Goal: Transaction & Acquisition: Register for event/course

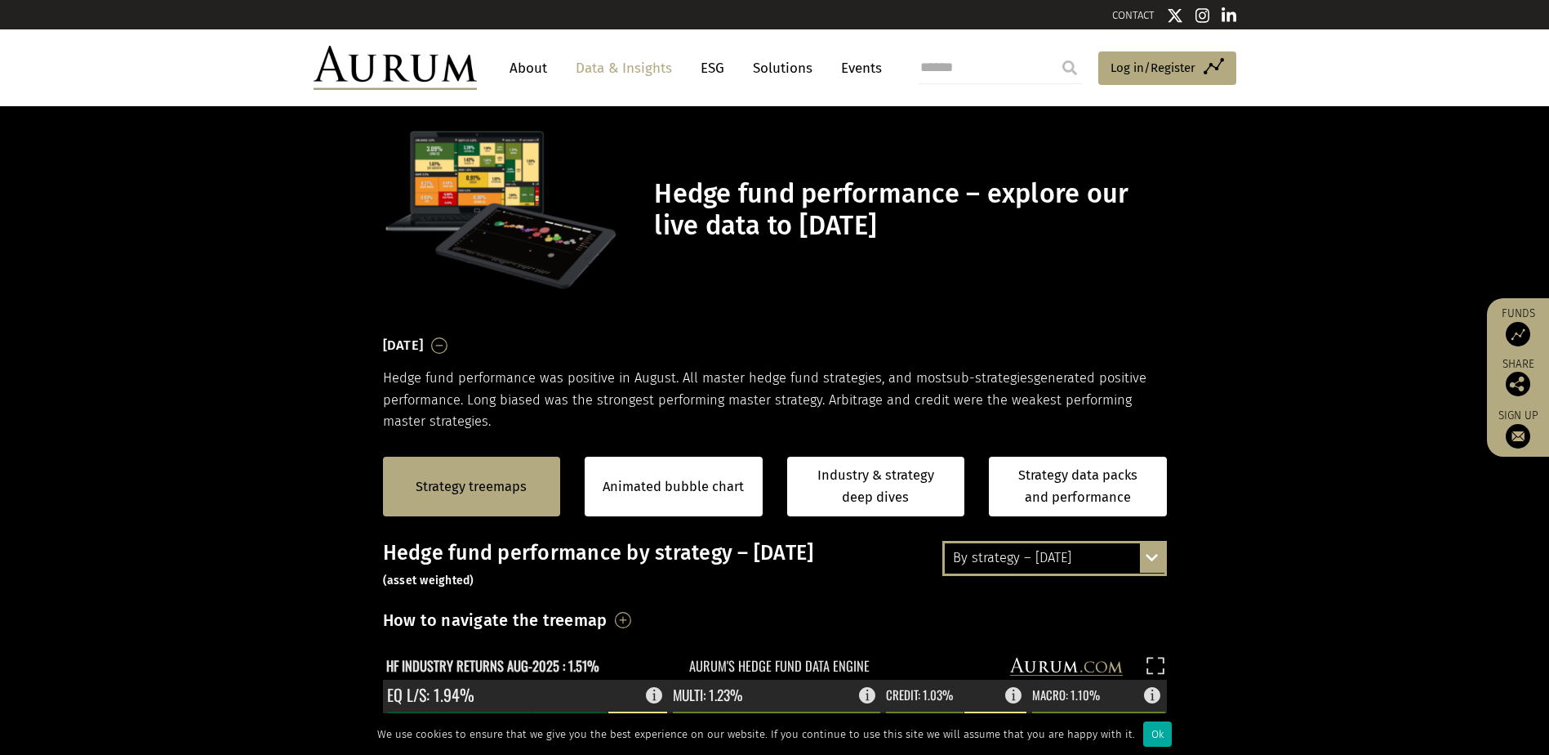
click at [1157, 559] on div "By strategy – [DATE] By strategy – [DATE] By strategy – year to date 2016 – [DA…" at bounding box center [1055, 558] width 225 height 34
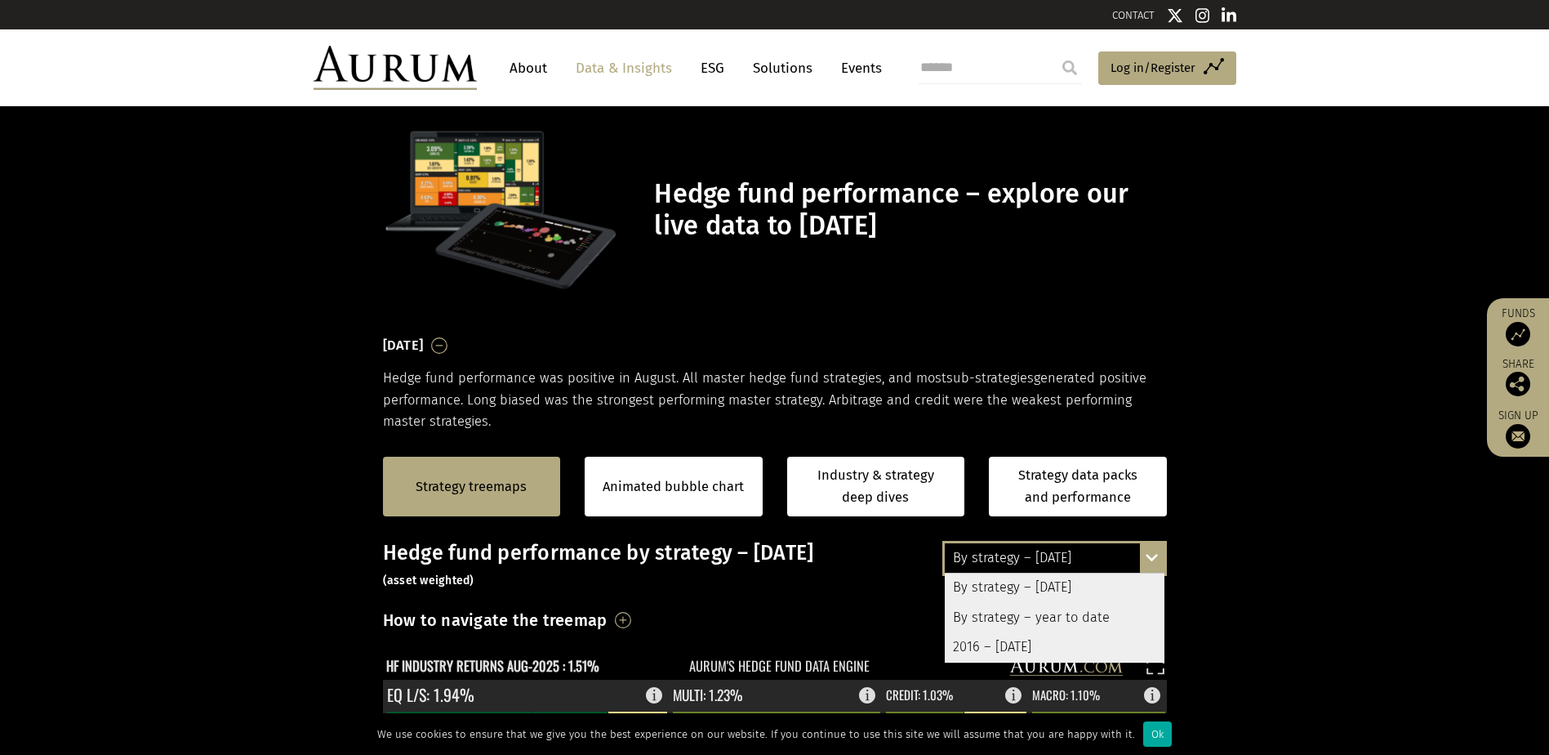
click at [1080, 617] on div "By strategy – year to date" at bounding box center [1055, 617] width 220 height 29
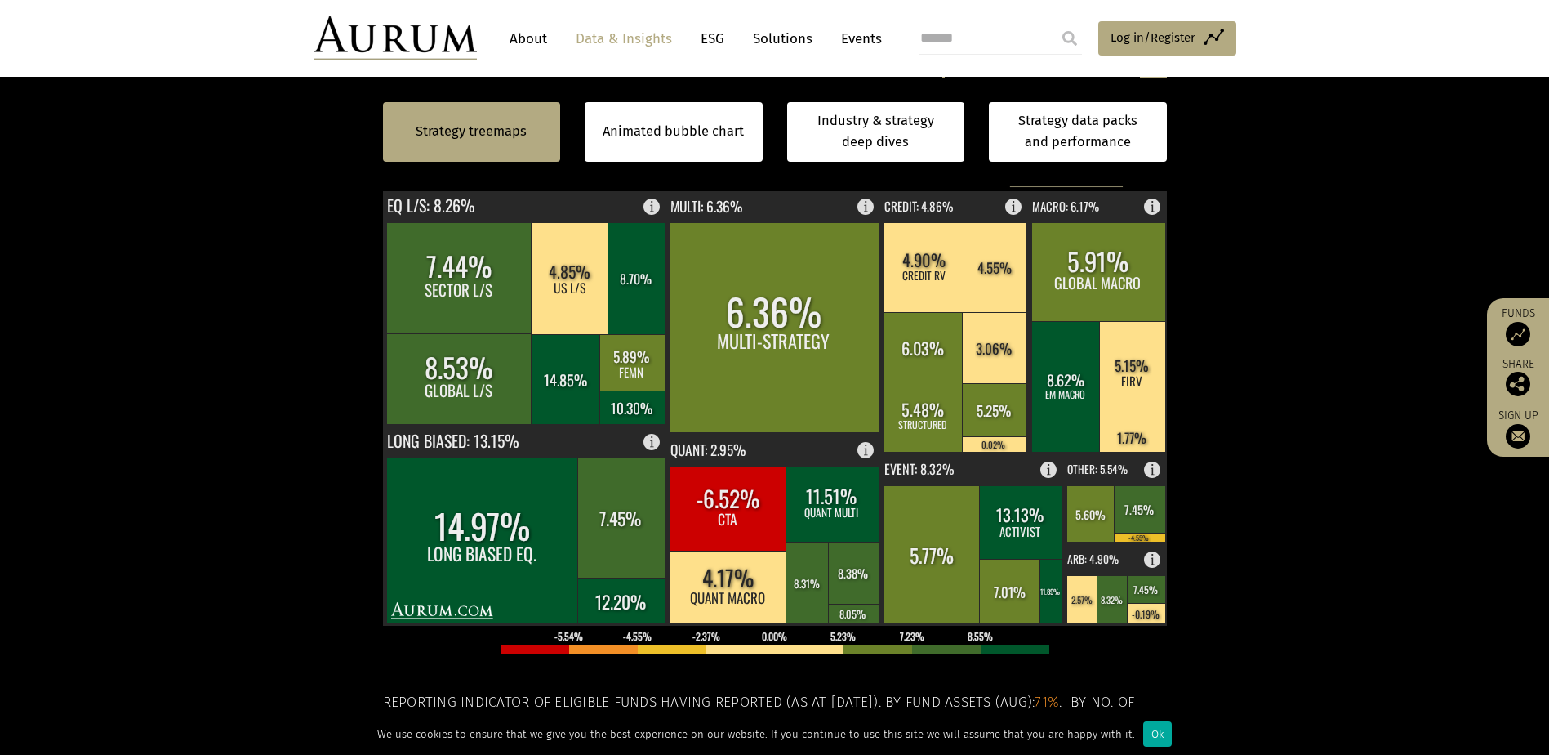
scroll to position [490, 0]
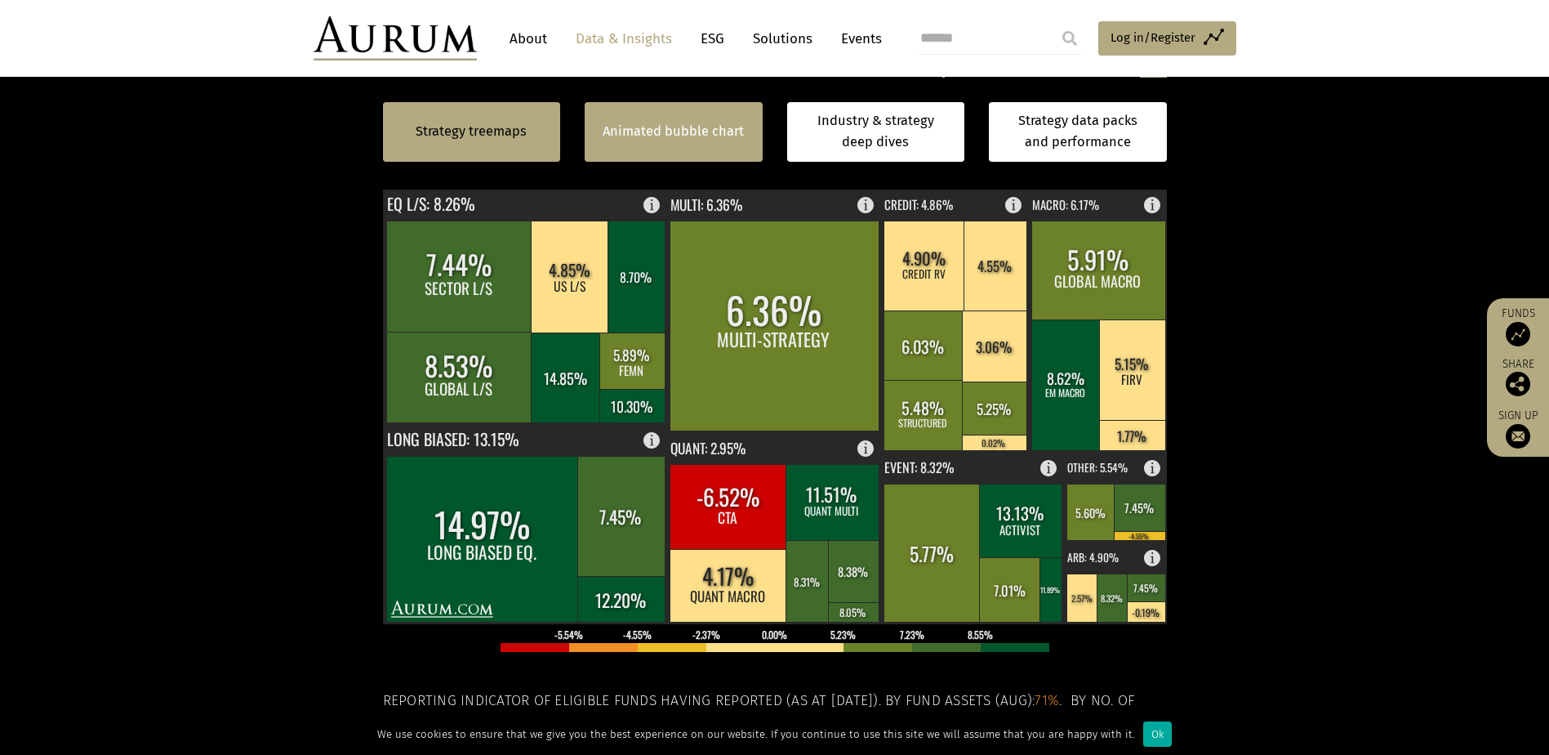
click at [686, 123] on link "Animated bubble chart" at bounding box center [673, 131] width 141 height 21
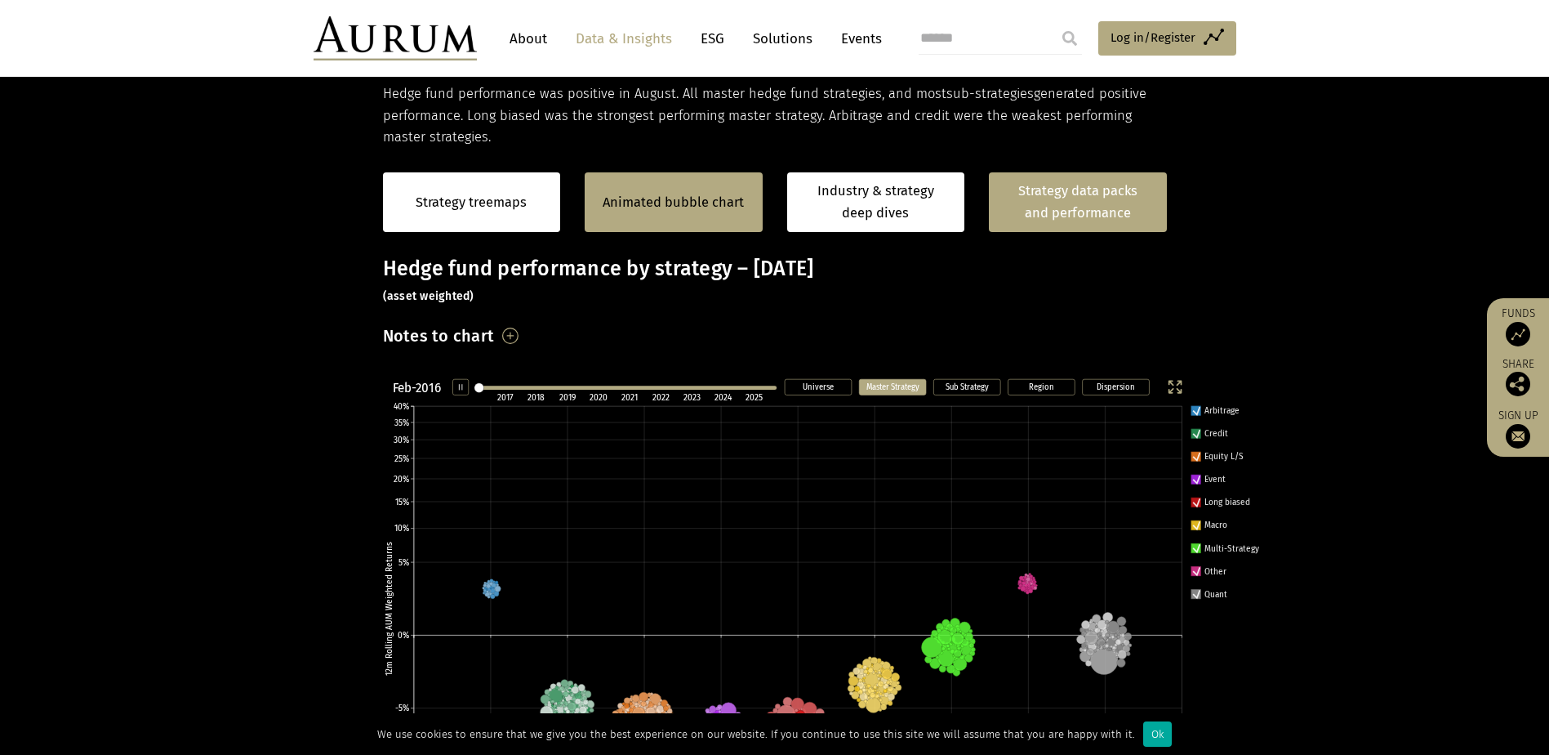
scroll to position [247, 0]
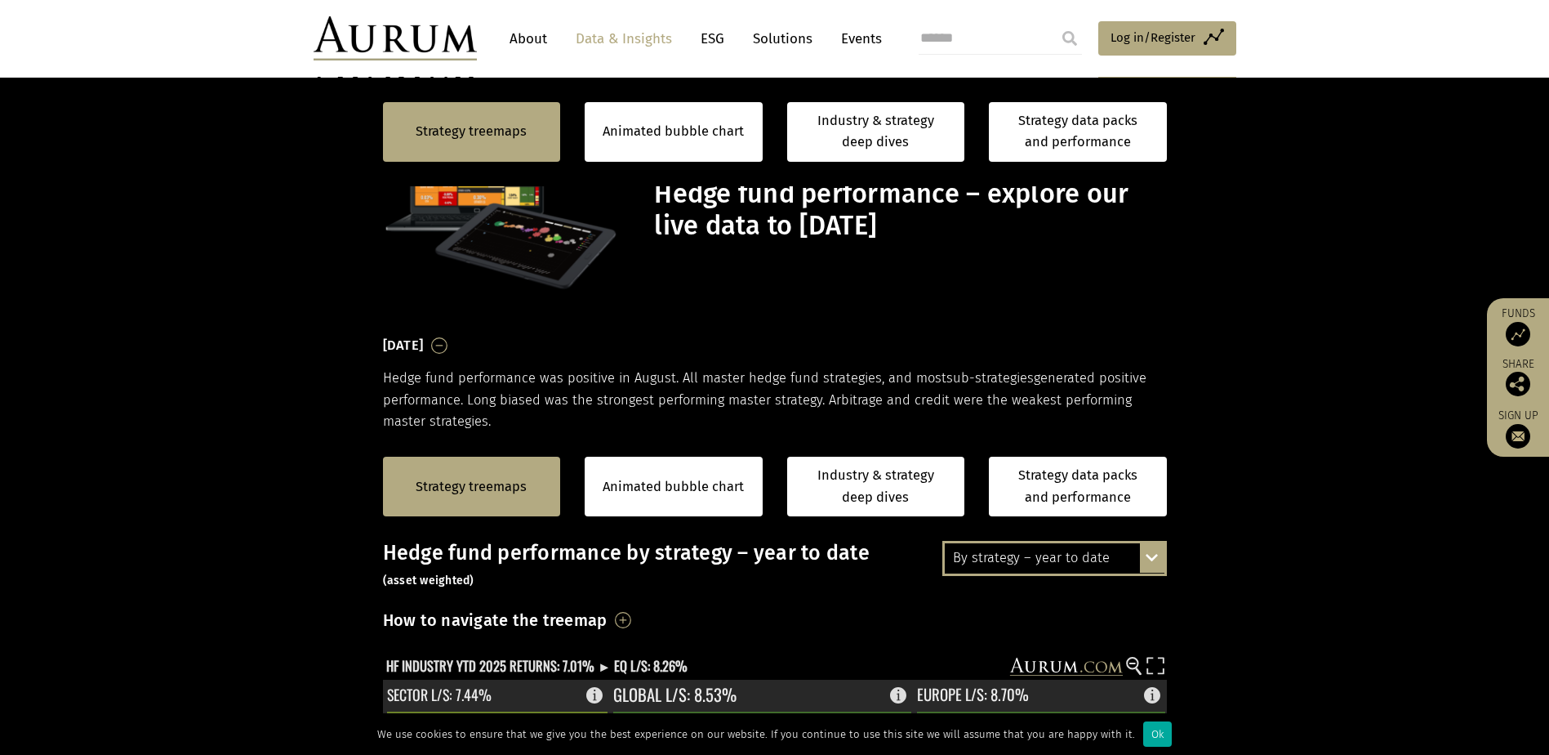
scroll to position [493, 0]
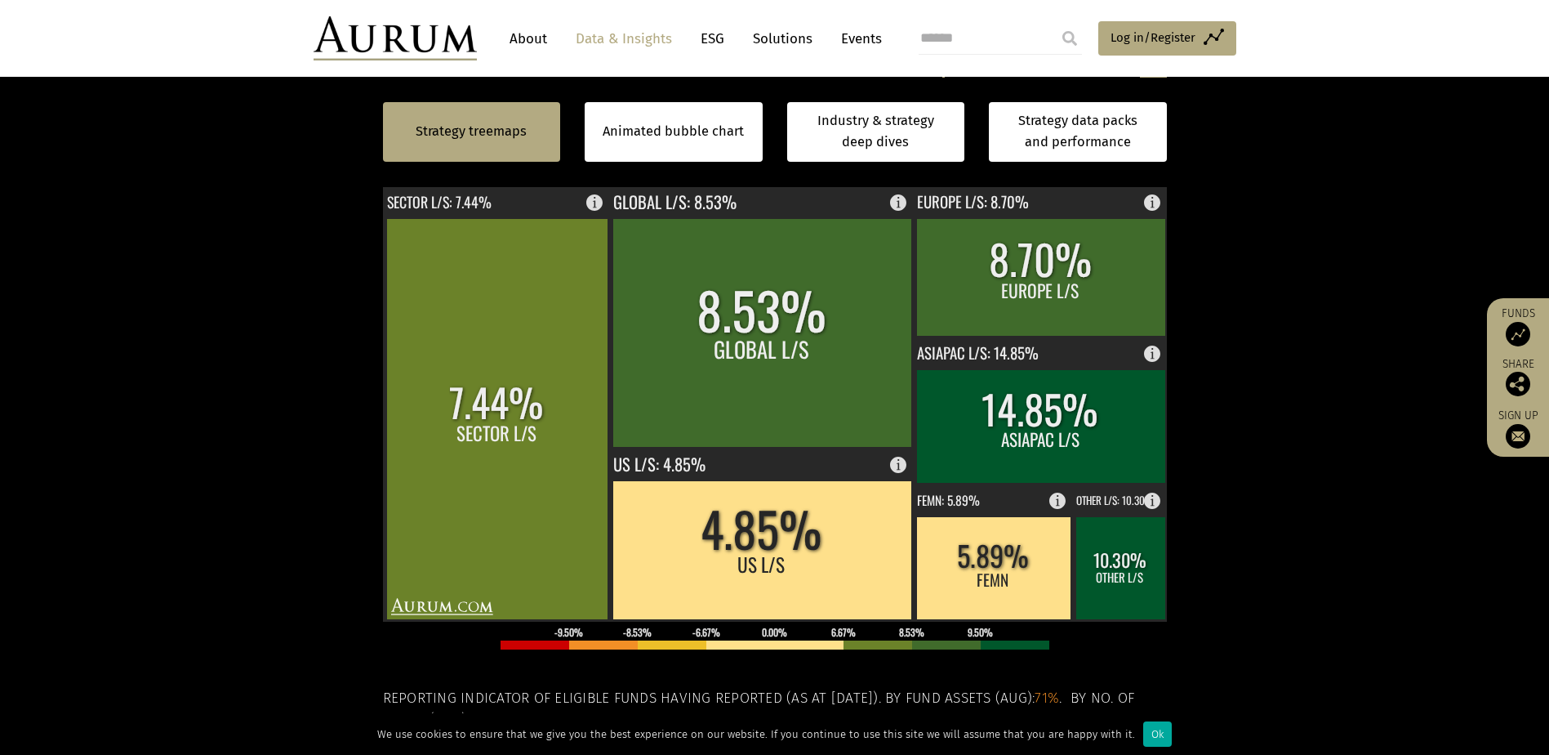
click at [136, 132] on div "Strategy treemaps Animated bubble chart Industry & strategy deep dives Strategy…" at bounding box center [774, 132] width 1549 height 109
click at [445, 133] on link "Strategy treemaps" at bounding box center [471, 131] width 111 height 21
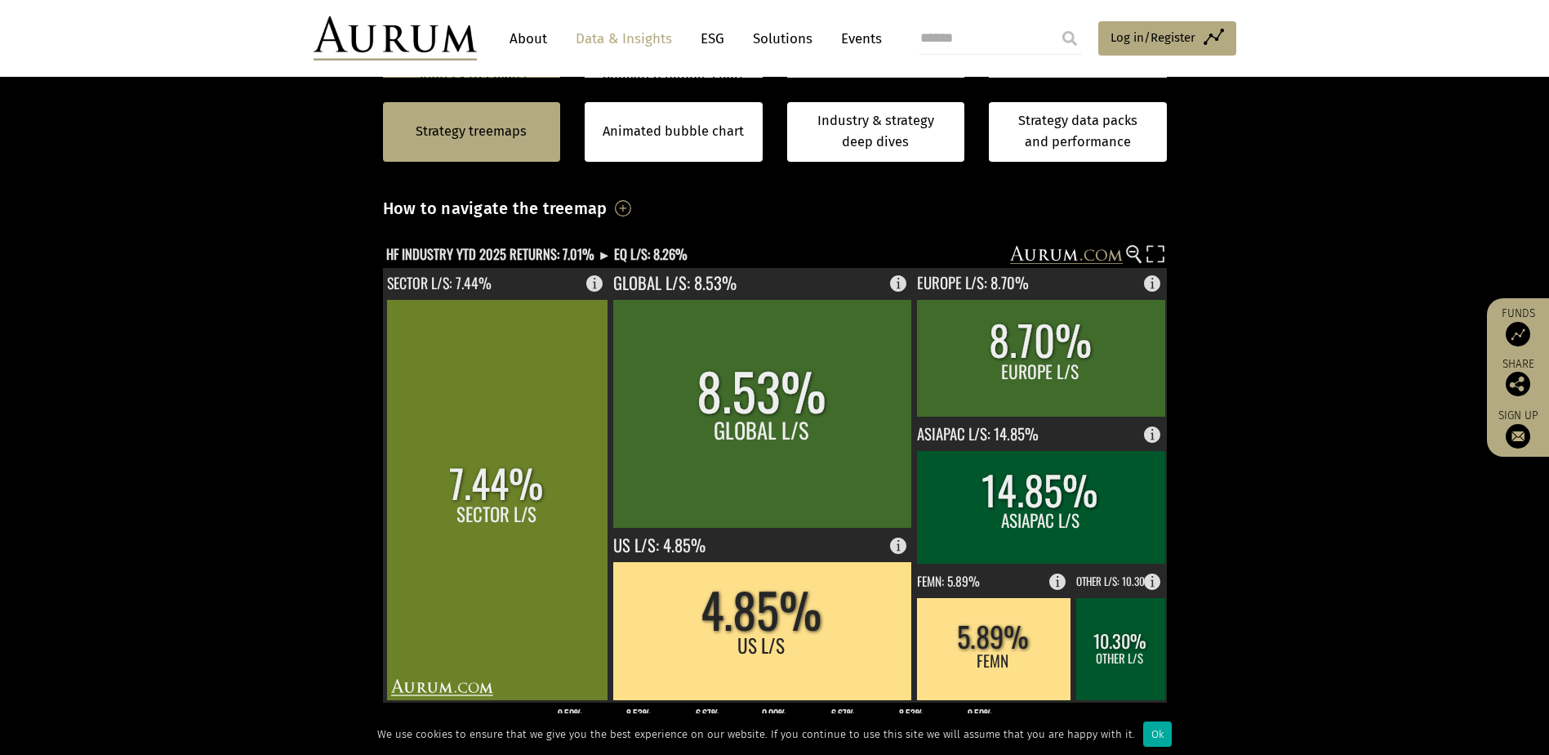
scroll to position [411, 0]
click at [608, 206] on h3 "How to navigate the treemap" at bounding box center [495, 209] width 225 height 28
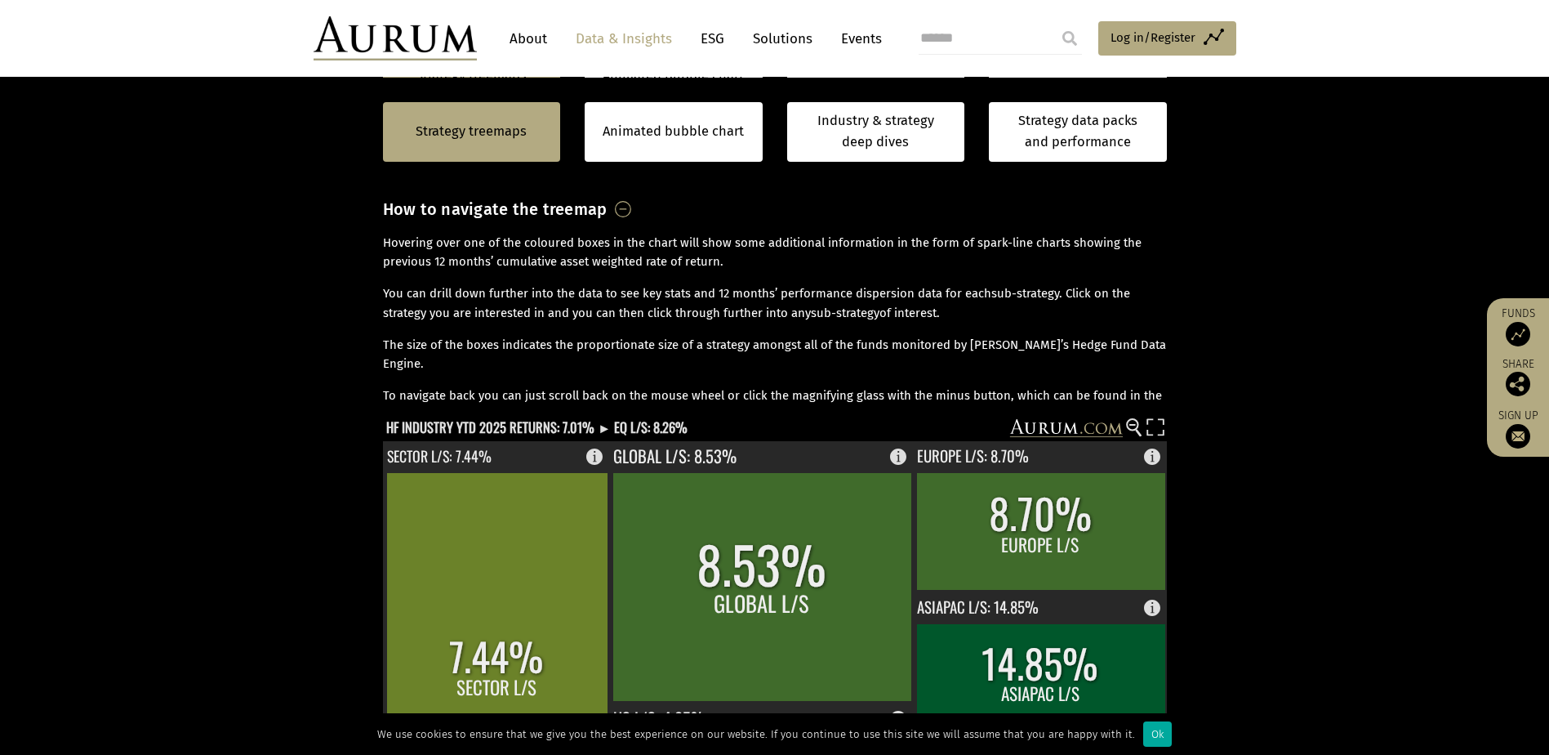
click at [608, 207] on h3 "How to navigate the treemap" at bounding box center [495, 209] width 225 height 28
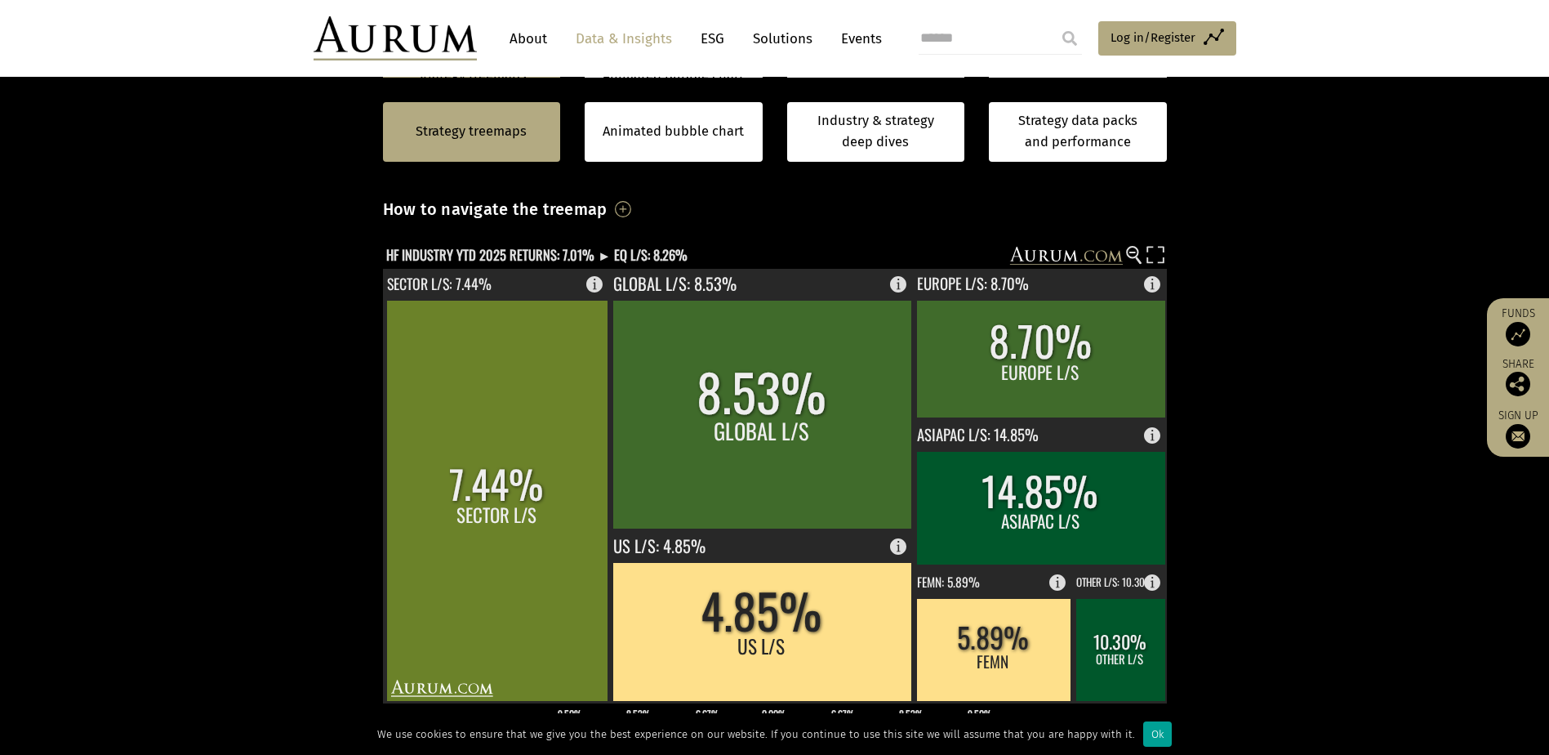
click at [1147, 733] on div "Ok" at bounding box center [1157, 733] width 29 height 25
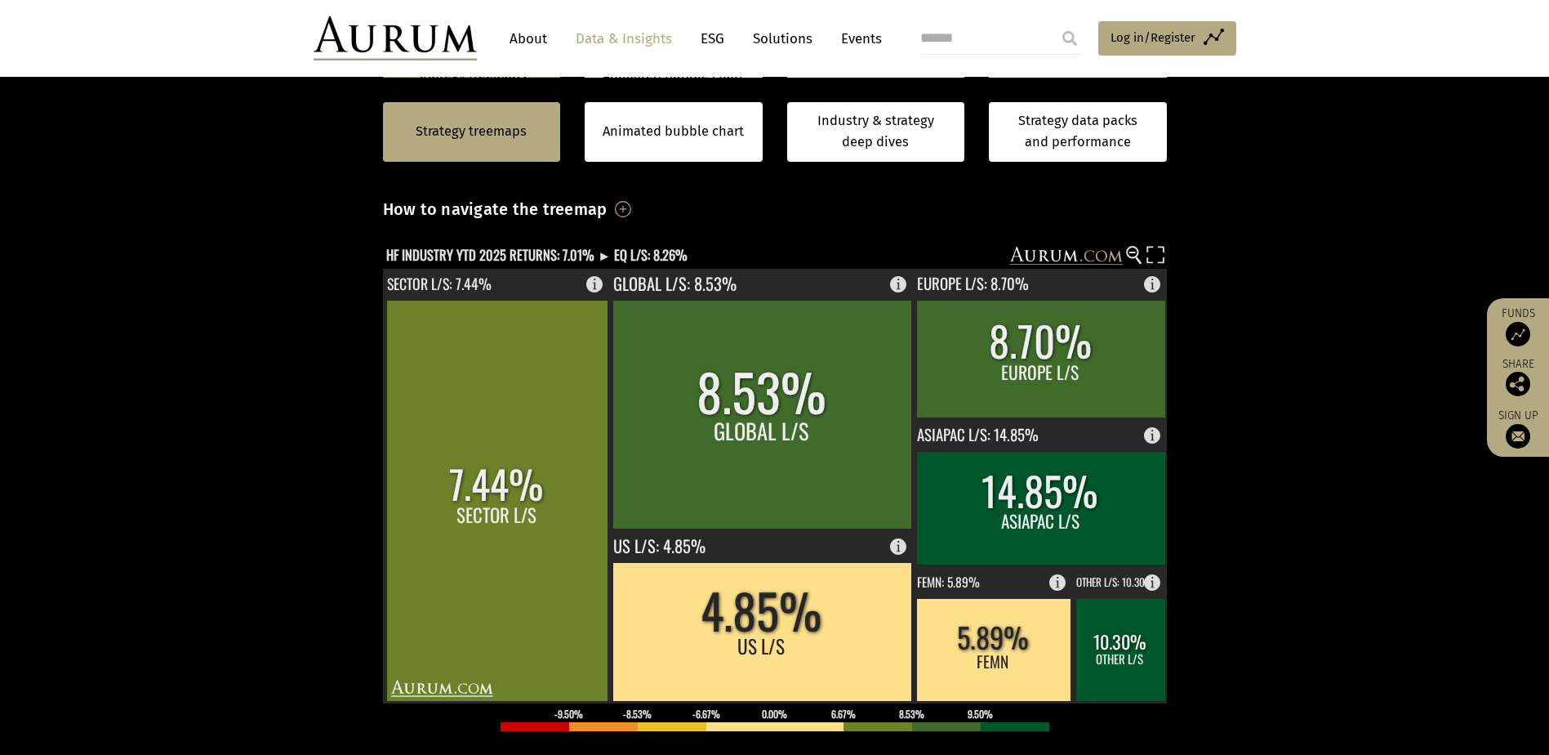
click at [470, 118] on div "Strategy treemaps" at bounding box center [472, 132] width 178 height 60
click at [530, 256] on text "HF INDUSTRY YTD 2025 RETURNS: 7.01% ► EQ L/S: 8.26%" at bounding box center [536, 254] width 301 height 20
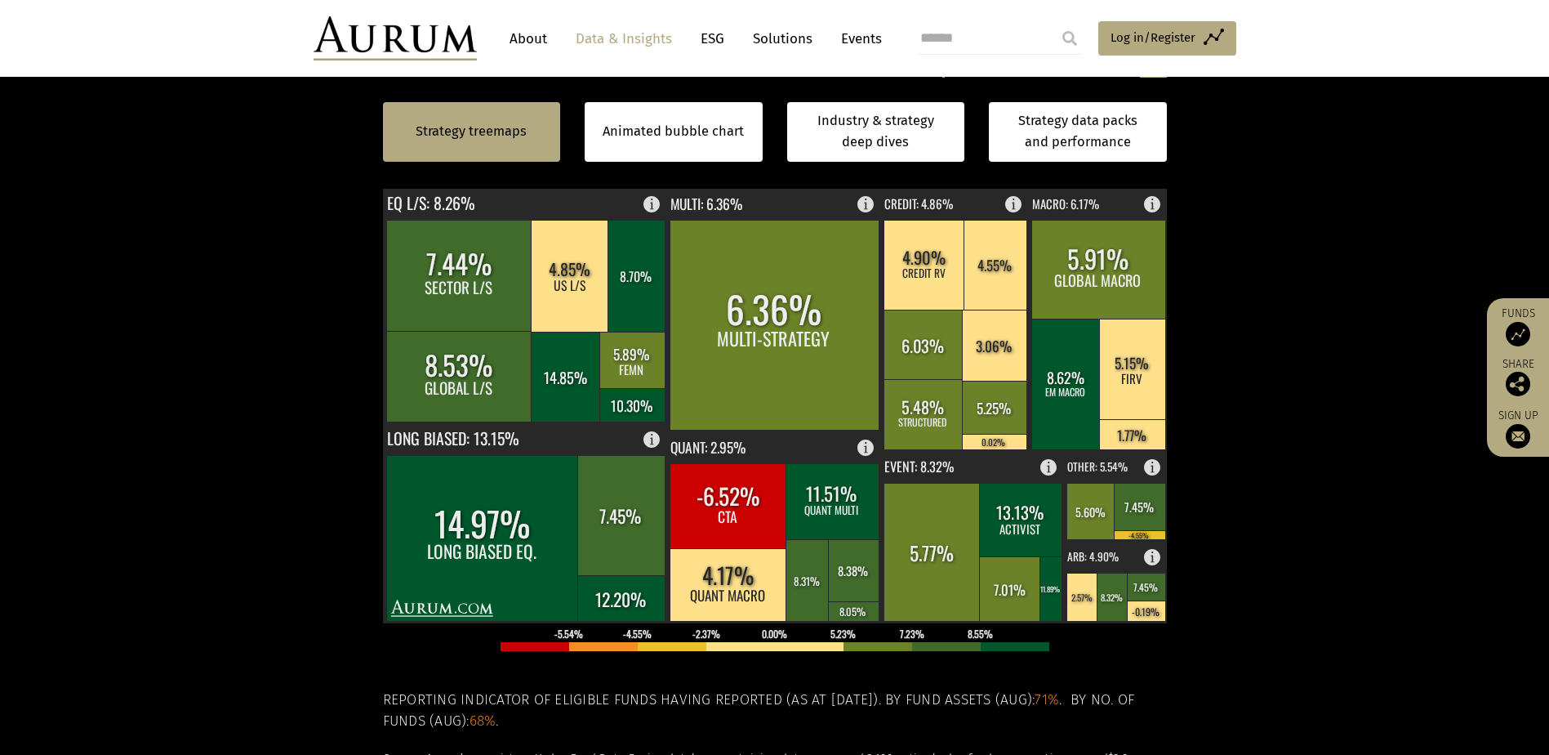
scroll to position [493, 0]
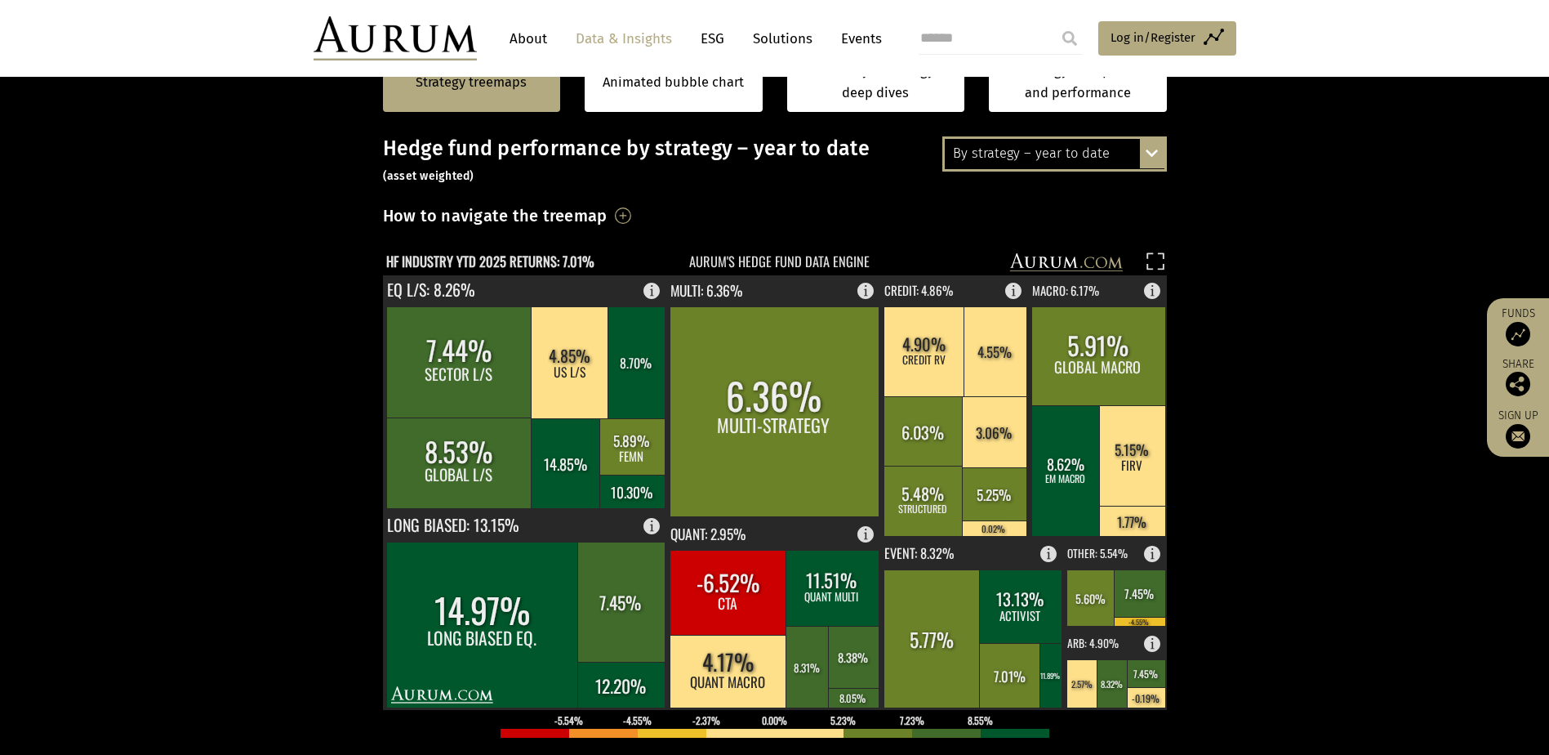
scroll to position [411, 0]
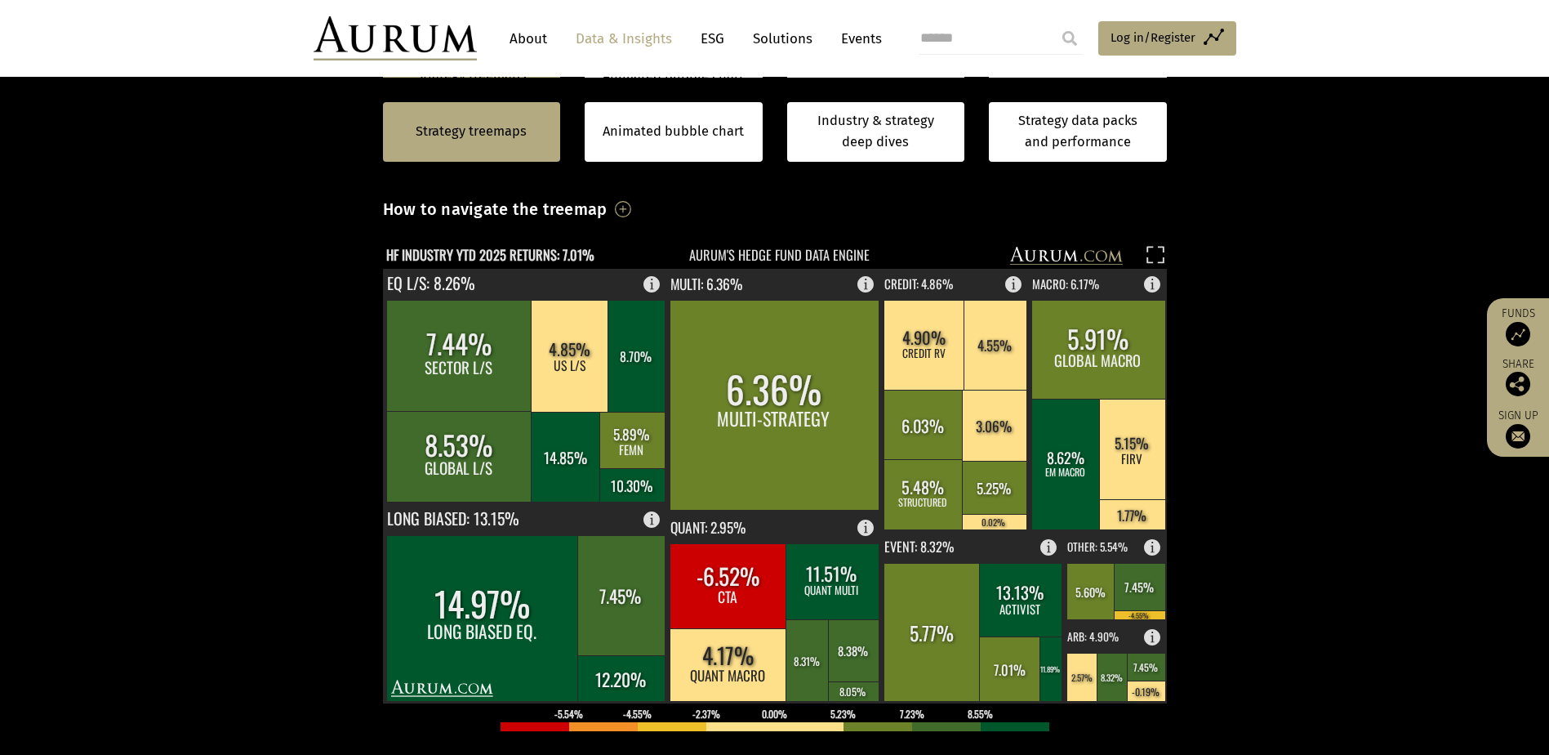
drag, startPoint x: 1377, startPoint y: 0, endPoint x: 1242, endPoint y: 54, distance: 145.2
click at [1242, 54] on div "About Data & Insights ESG Solutions Events Access Funds Log in/Register Sign ou…" at bounding box center [775, 38] width 956 height 44
drag, startPoint x: 1374, startPoint y: 0, endPoint x: 1333, endPoint y: 51, distance: 65.1
click at [1334, 53] on header "About Data & Insights ESG Solutions Events Access Funds Log in/Register Sign ou…" at bounding box center [774, 38] width 1549 height 77
drag, startPoint x: 1328, startPoint y: 33, endPoint x: 1272, endPoint y: 22, distance: 57.3
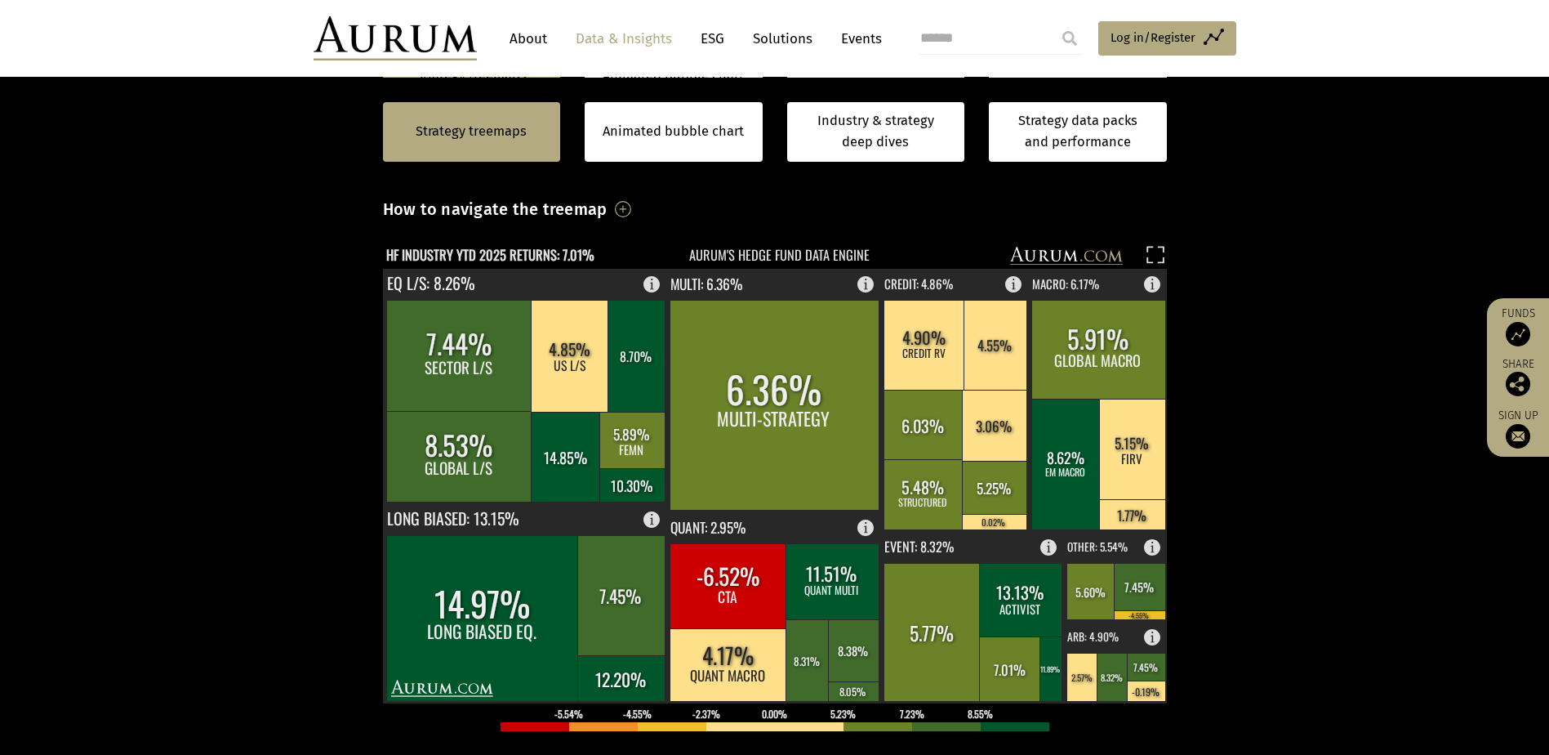
click at [1269, 25] on header "About Data & Insights ESG Solutions Events Access Funds Log in/Register Sign ou…" at bounding box center [774, 38] width 1549 height 77
drag, startPoint x: 1298, startPoint y: 42, endPoint x: 1179, endPoint y: 38, distance: 118.5
click at [1179, 38] on span "Log in/Register" at bounding box center [1153, 38] width 85 height 20
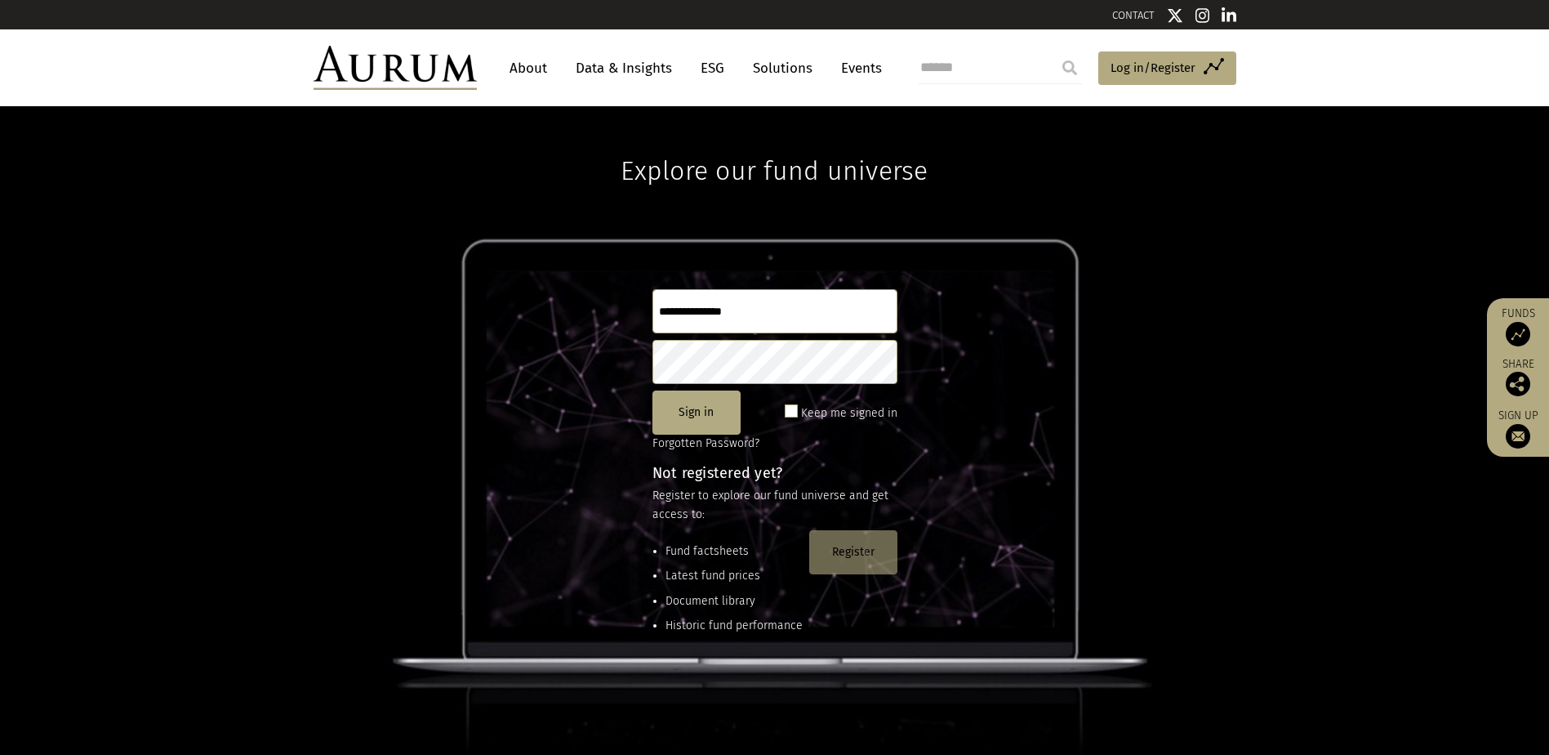
click at [853, 551] on button "Register" at bounding box center [853, 552] width 88 height 44
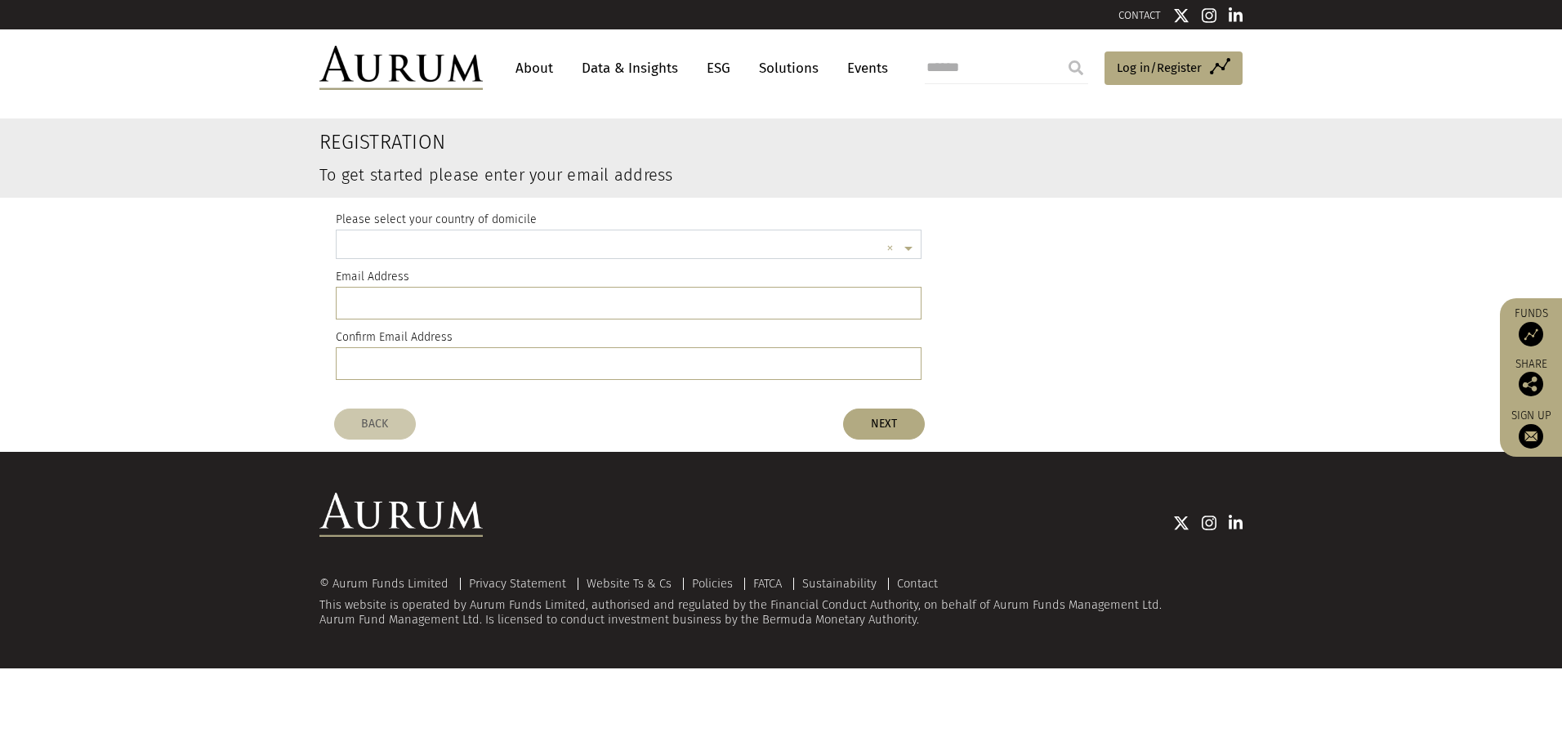
scroll to position [4, 0]
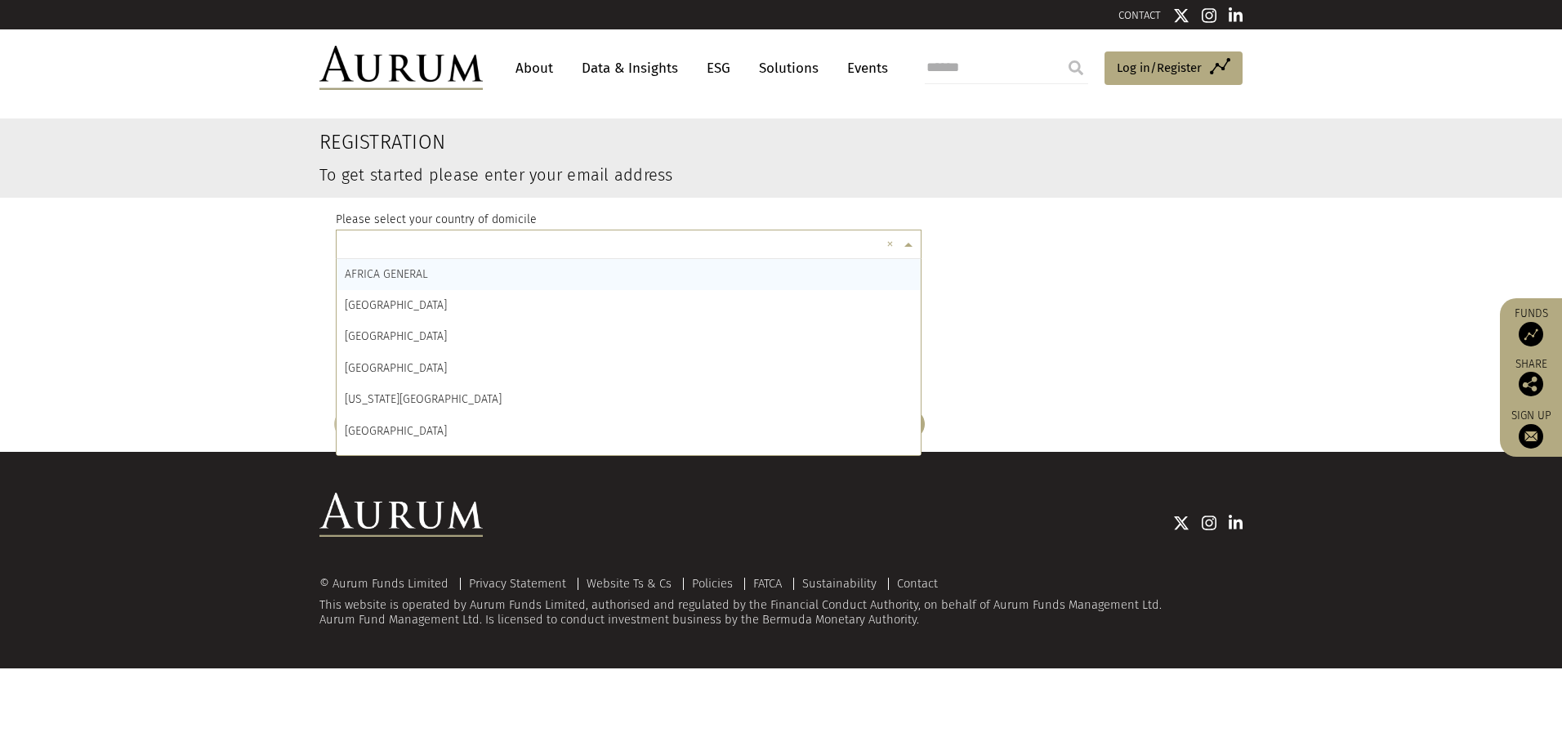
click at [907, 243] on span at bounding box center [910, 245] width 20 height 18
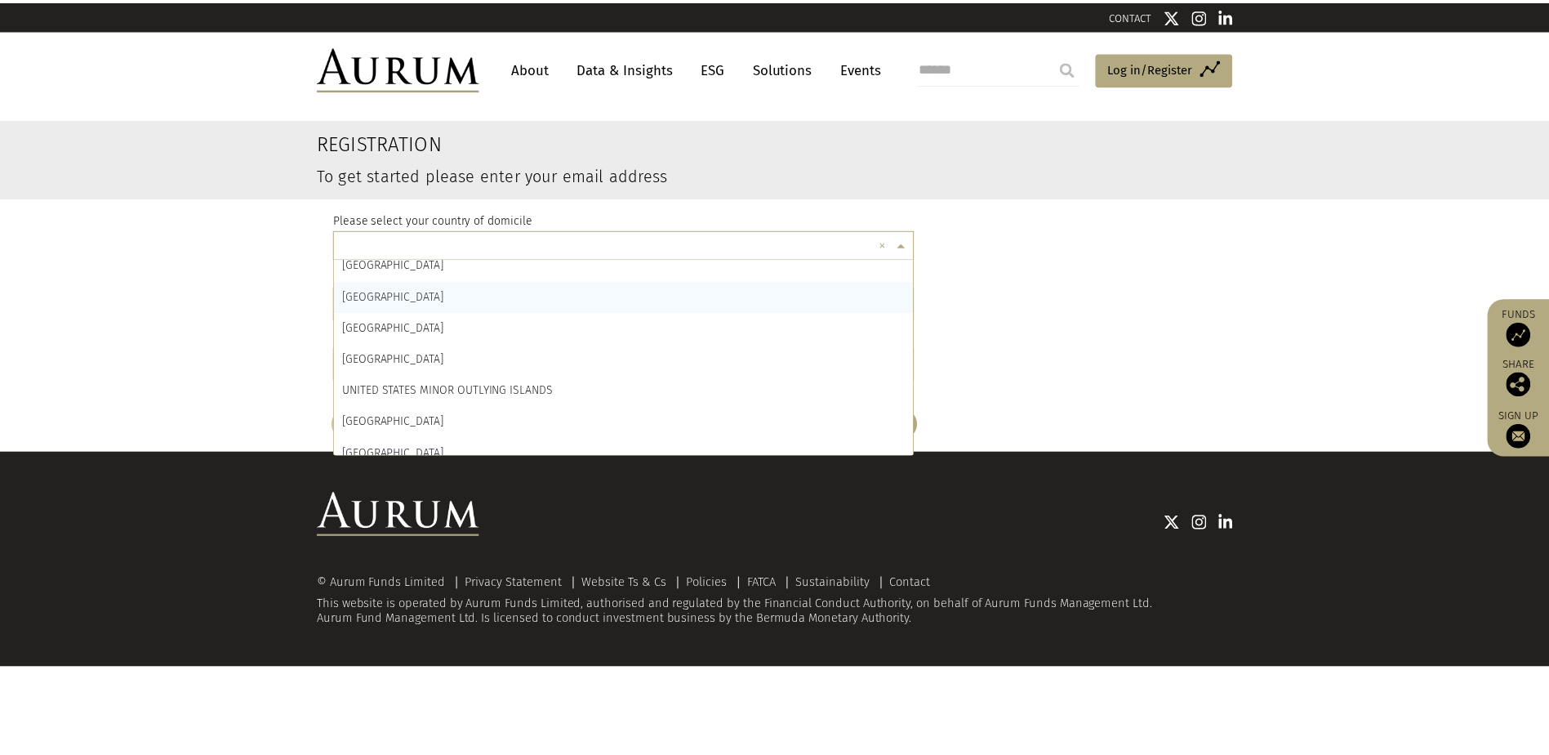
scroll to position [7442, 0]
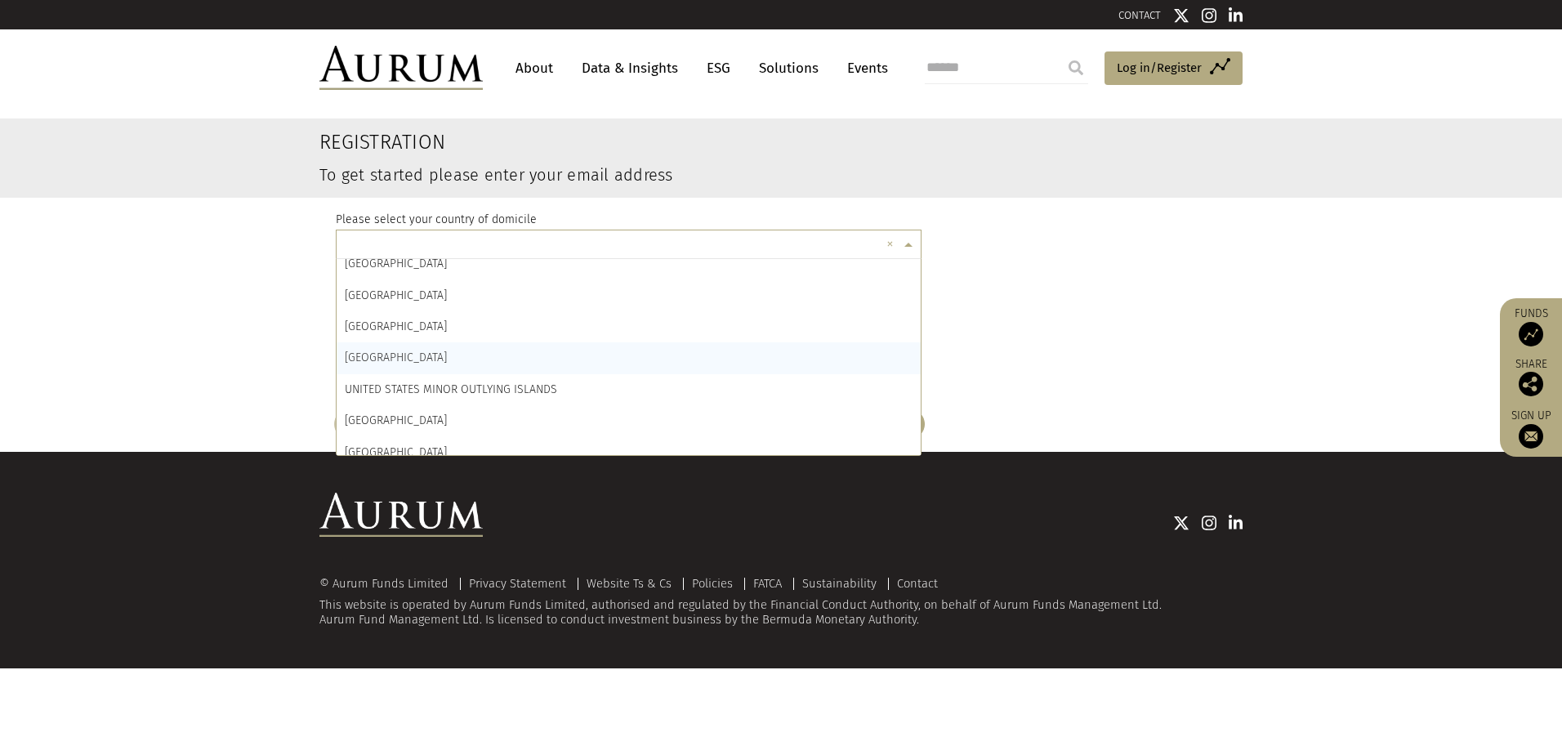
click at [456, 351] on div "UNITED STATES" at bounding box center [629, 357] width 584 height 31
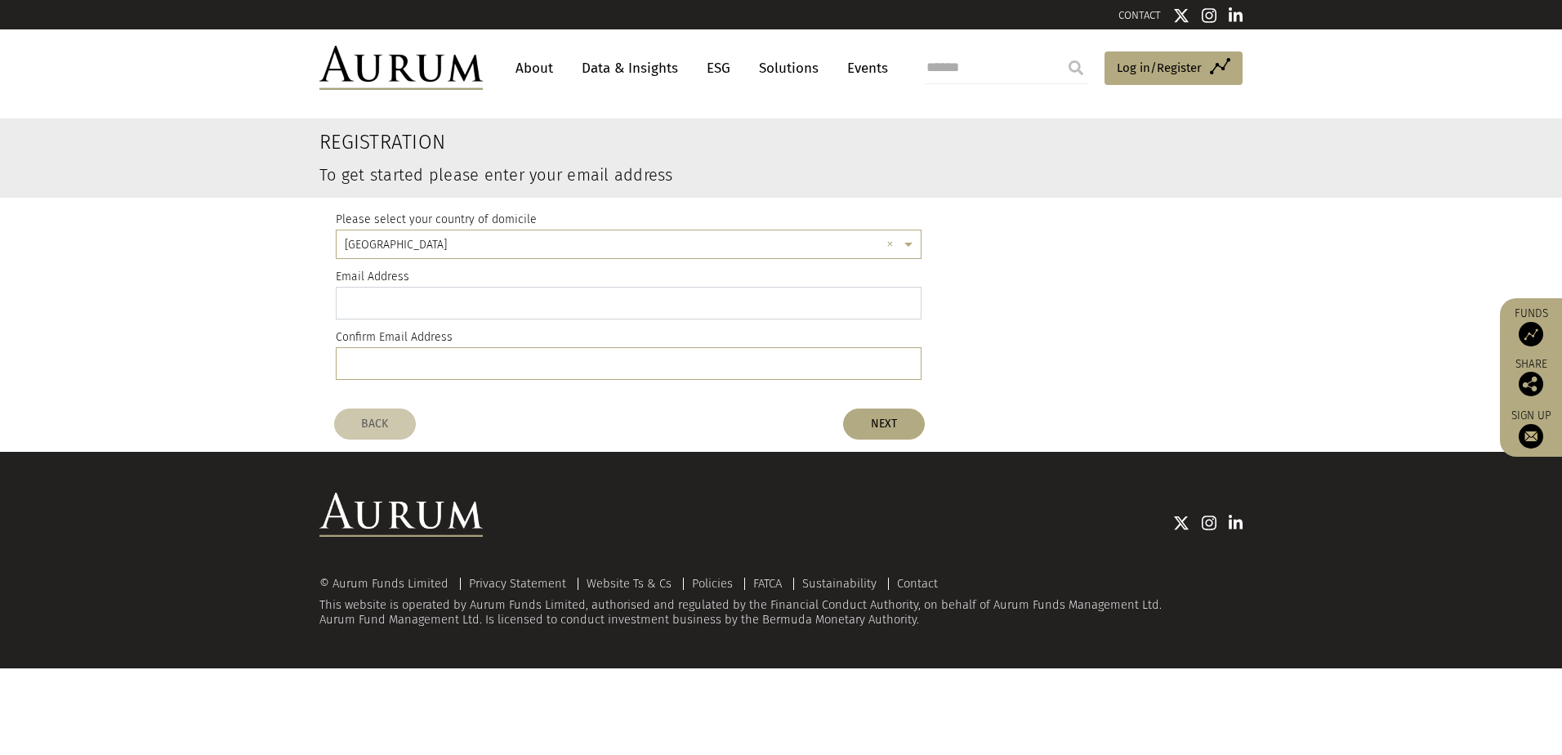
click at [435, 303] on input "email" at bounding box center [629, 303] width 586 height 33
type input "**********"
click at [876, 429] on button "NEXT" at bounding box center [884, 423] width 82 height 31
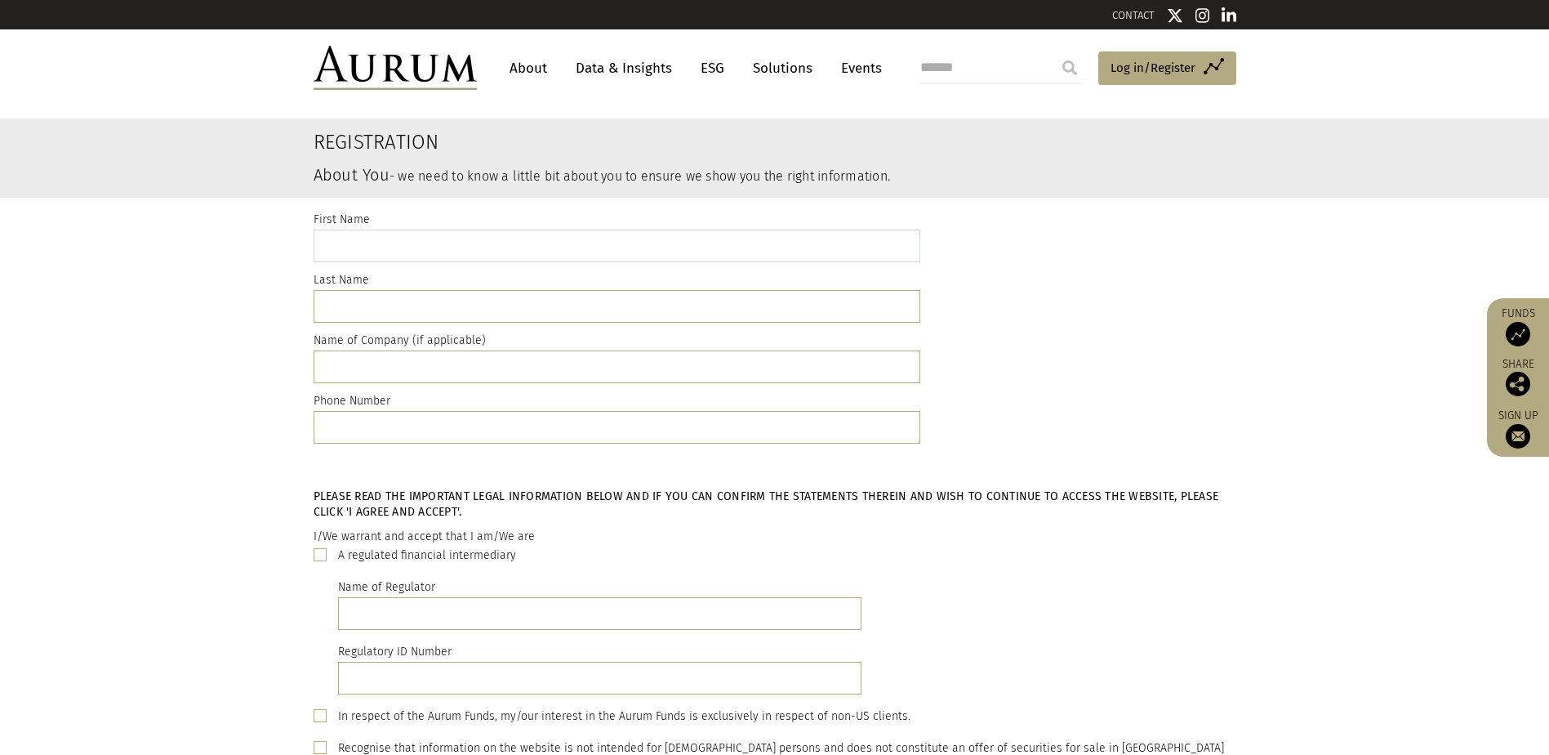
click at [383, 248] on input "text" at bounding box center [617, 246] width 607 height 33
type input "******"
type input "*********"
type input "**********"
click at [394, 368] on input "text" at bounding box center [617, 366] width 607 height 33
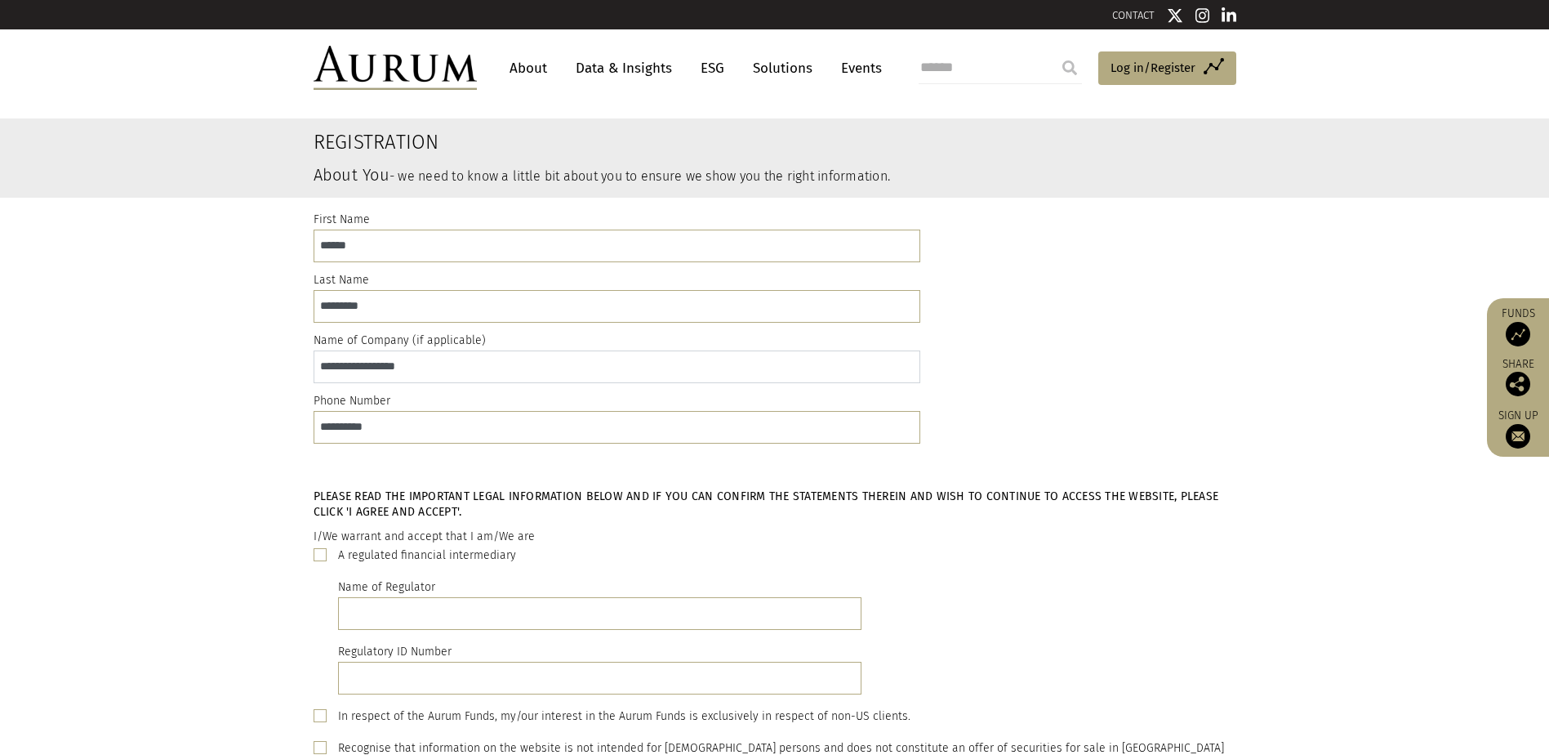
type input "**********"
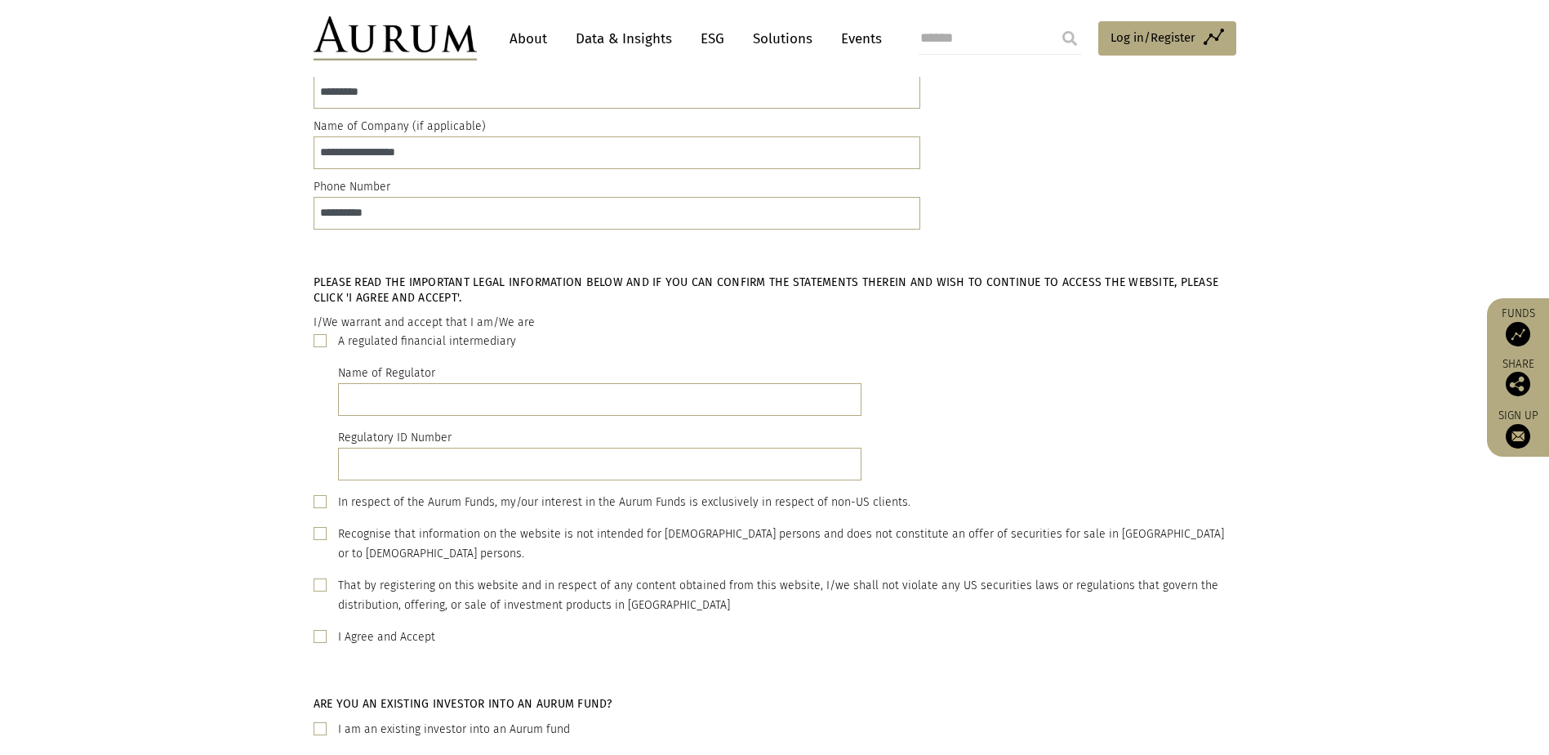
scroll to position [245, 0]
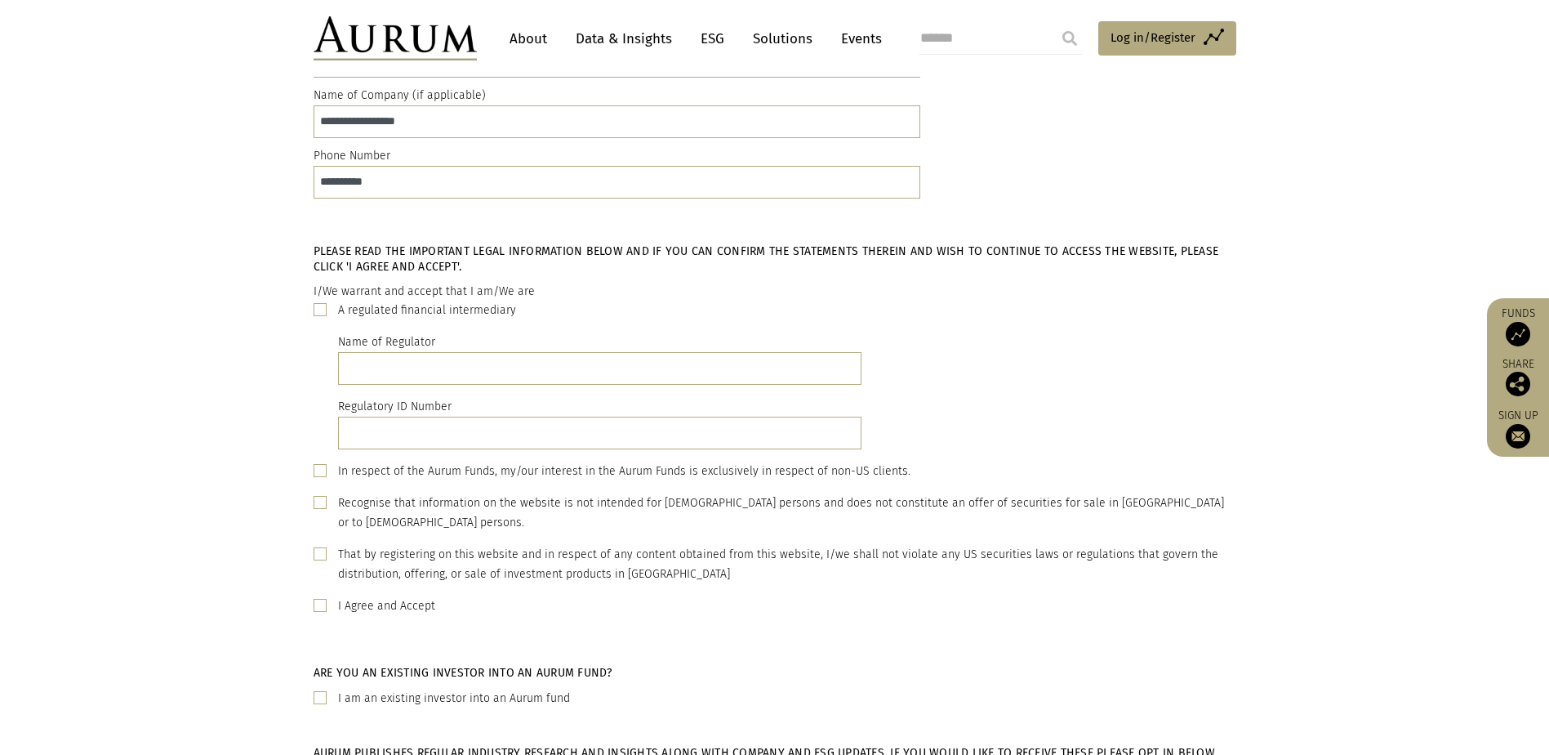
click at [320, 599] on span at bounding box center [320, 605] width 13 height 13
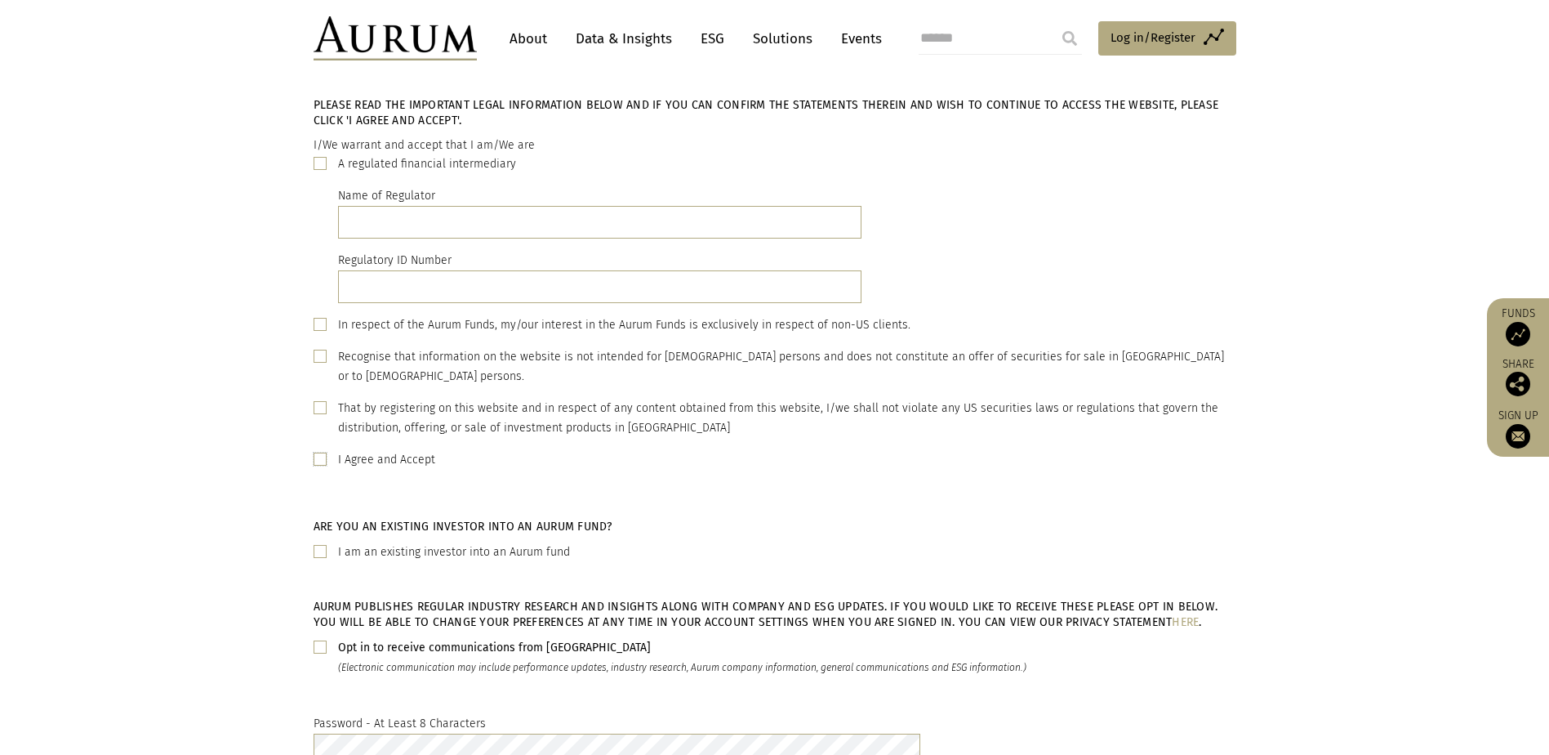
scroll to position [0, 0]
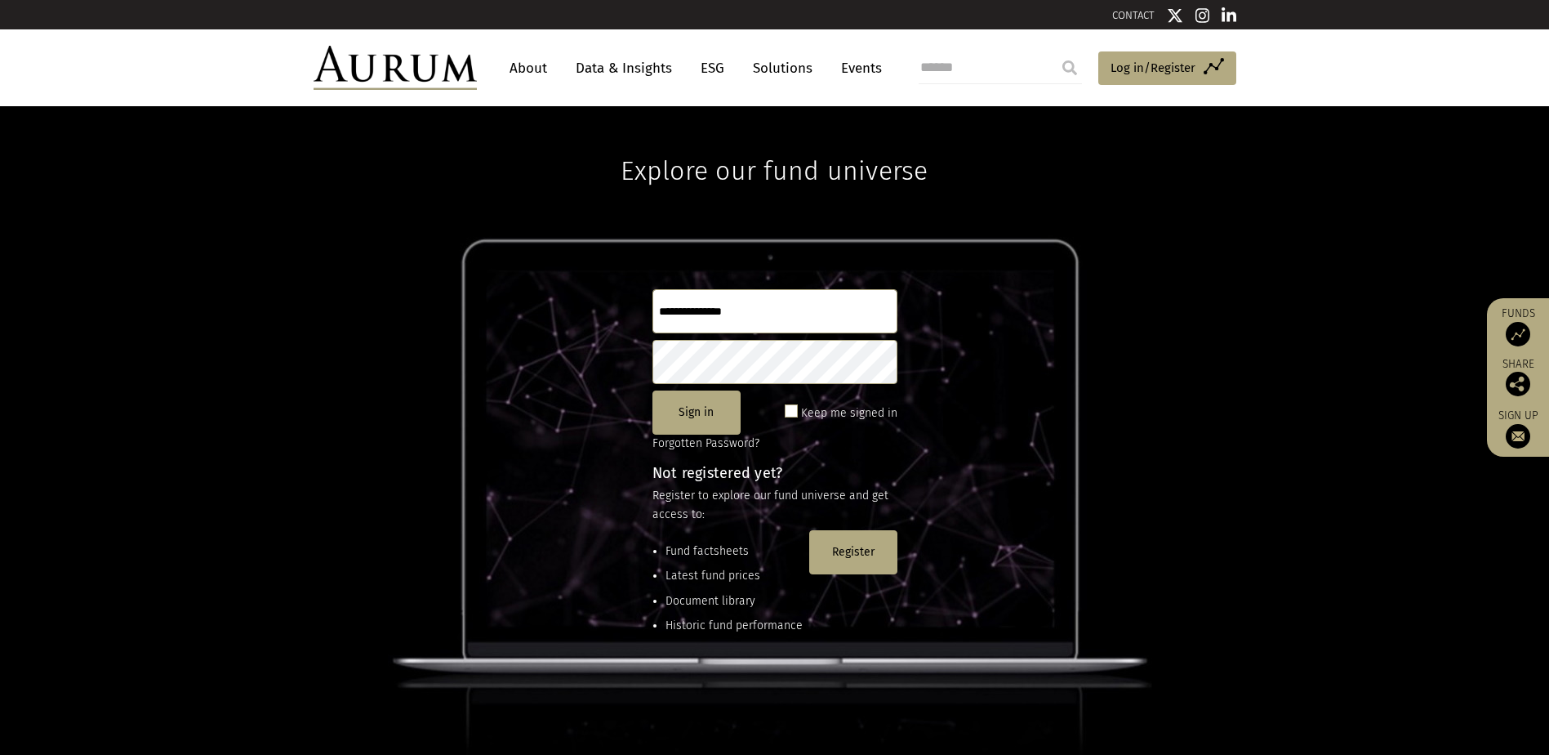
click at [633, 69] on link "Data & Insights" at bounding box center [624, 68] width 113 height 30
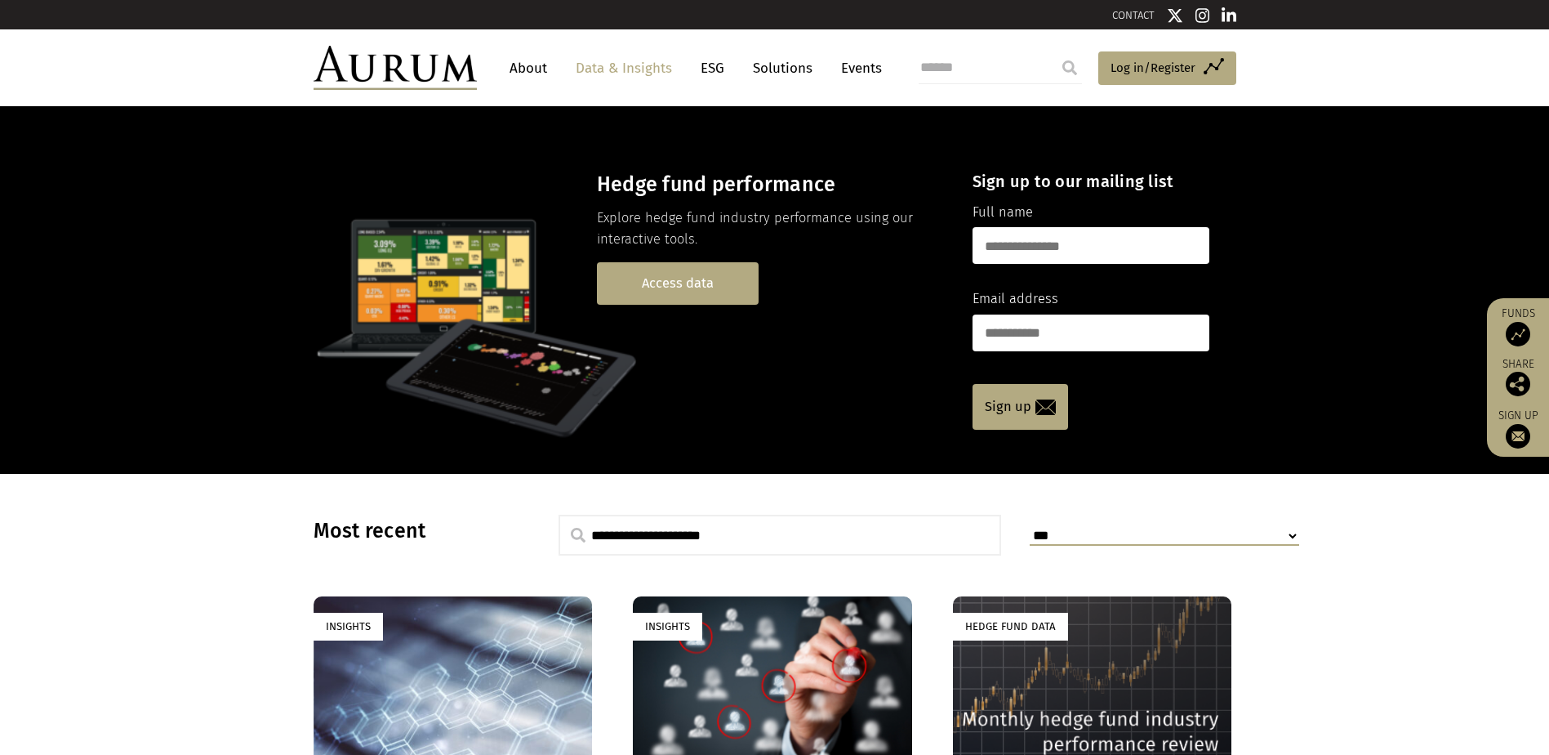
click at [690, 278] on link "Access data" at bounding box center [678, 283] width 162 height 42
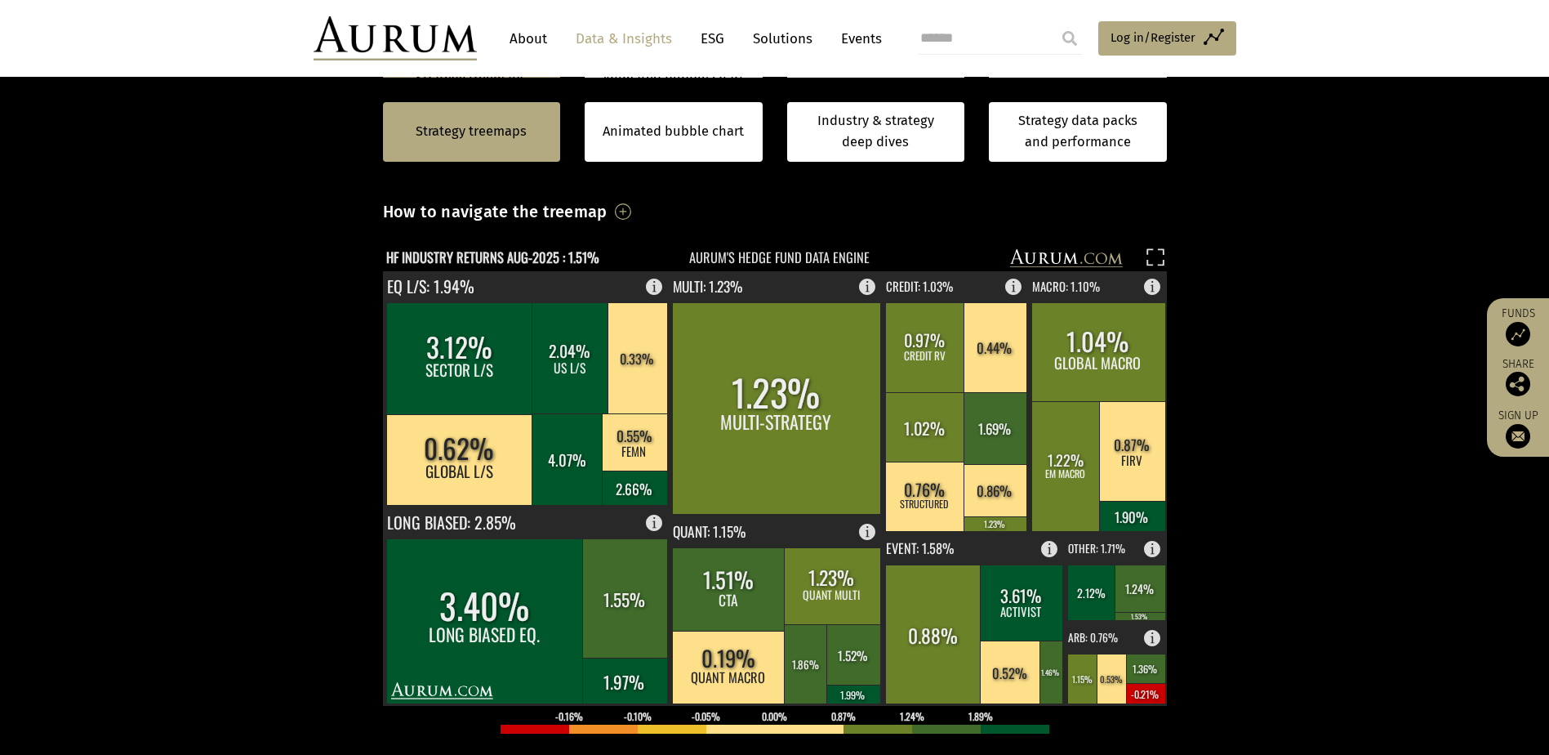
scroll to position [490, 0]
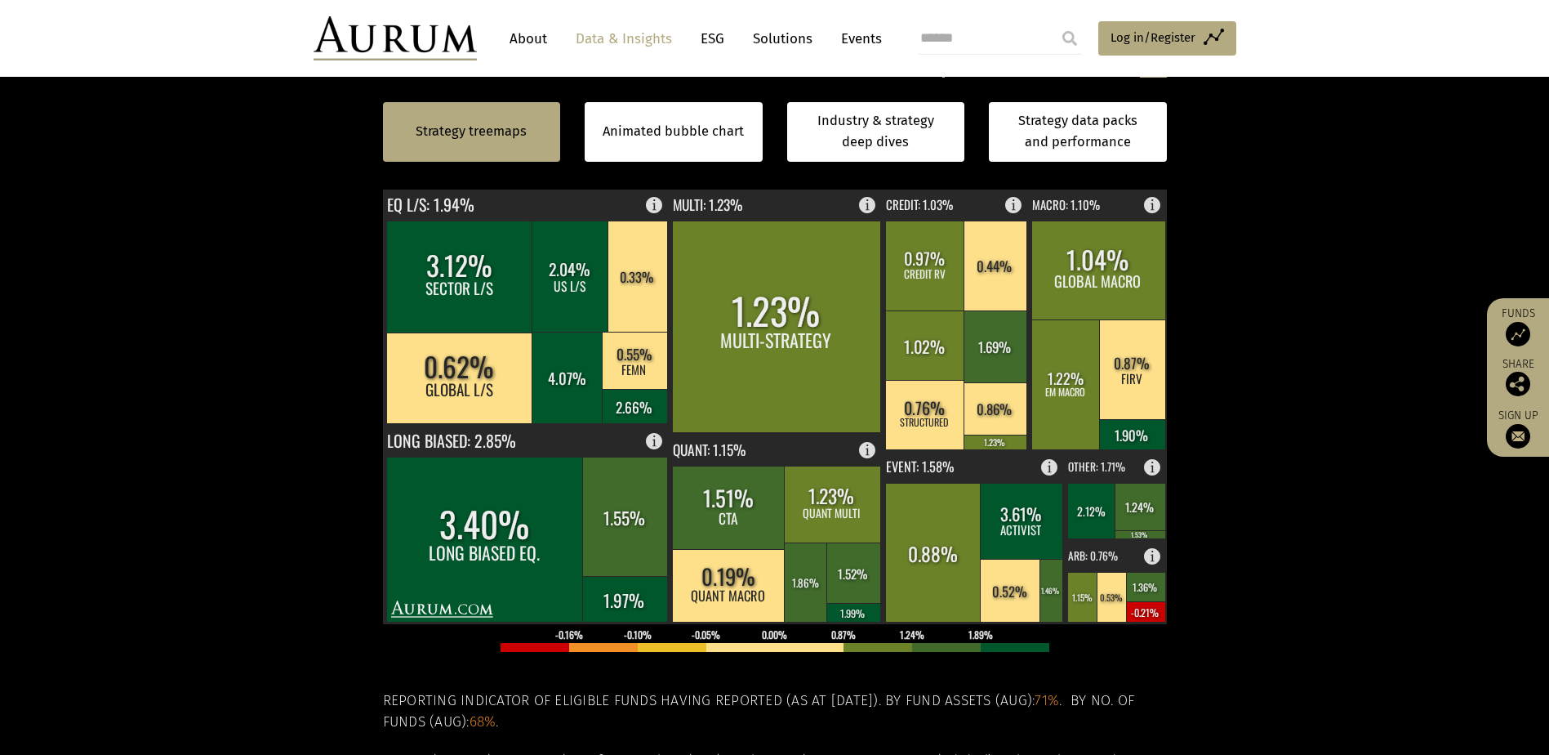
drag, startPoint x: 1322, startPoint y: 46, endPoint x: 1257, endPoint y: 32, distance: 66.0
click at [1257, 32] on header "About Data & Insights ESG Solutions Events Access Funds Log in/Register Sign ou…" at bounding box center [774, 38] width 1549 height 77
drag, startPoint x: 1259, startPoint y: 32, endPoint x: 1292, endPoint y: 29, distance: 32.8
click at [1292, 29] on header "About Data & Insights ESG Solutions Events Access Funds Log in/Register Sign ou…" at bounding box center [774, 38] width 1549 height 77
drag, startPoint x: 789, startPoint y: 11, endPoint x: 48, endPoint y: 35, distance: 741.2
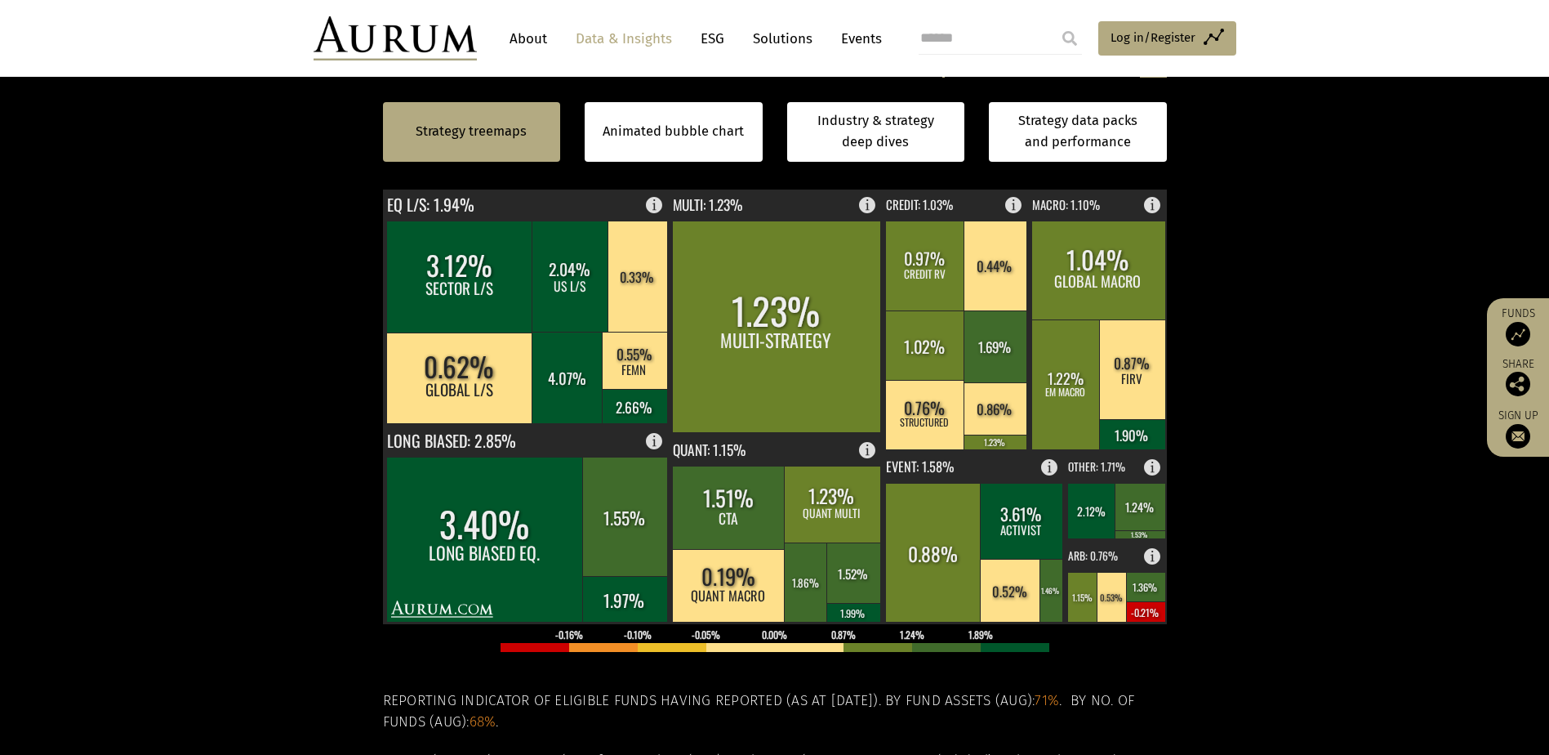
click at [48, 35] on header "About Data & Insights ESG Solutions Events Access Funds Log in/Register Sign ou…" at bounding box center [774, 38] width 1549 height 77
drag, startPoint x: 1307, startPoint y: 21, endPoint x: 1345, endPoint y: 380, distance: 360.6
click at [1345, 380] on section "Strategy treemaps Animated bubble chart Industry & strategy deep dives Strategy…" at bounding box center [774, 452] width 1549 height 1021
click at [1076, 66] on header "About Data & Insights ESG Solutions Events Access Funds Log in/Register Sign ou…" at bounding box center [774, 38] width 1549 height 77
drag, startPoint x: 997, startPoint y: 0, endPoint x: 1406, endPoint y: 25, distance: 409.2
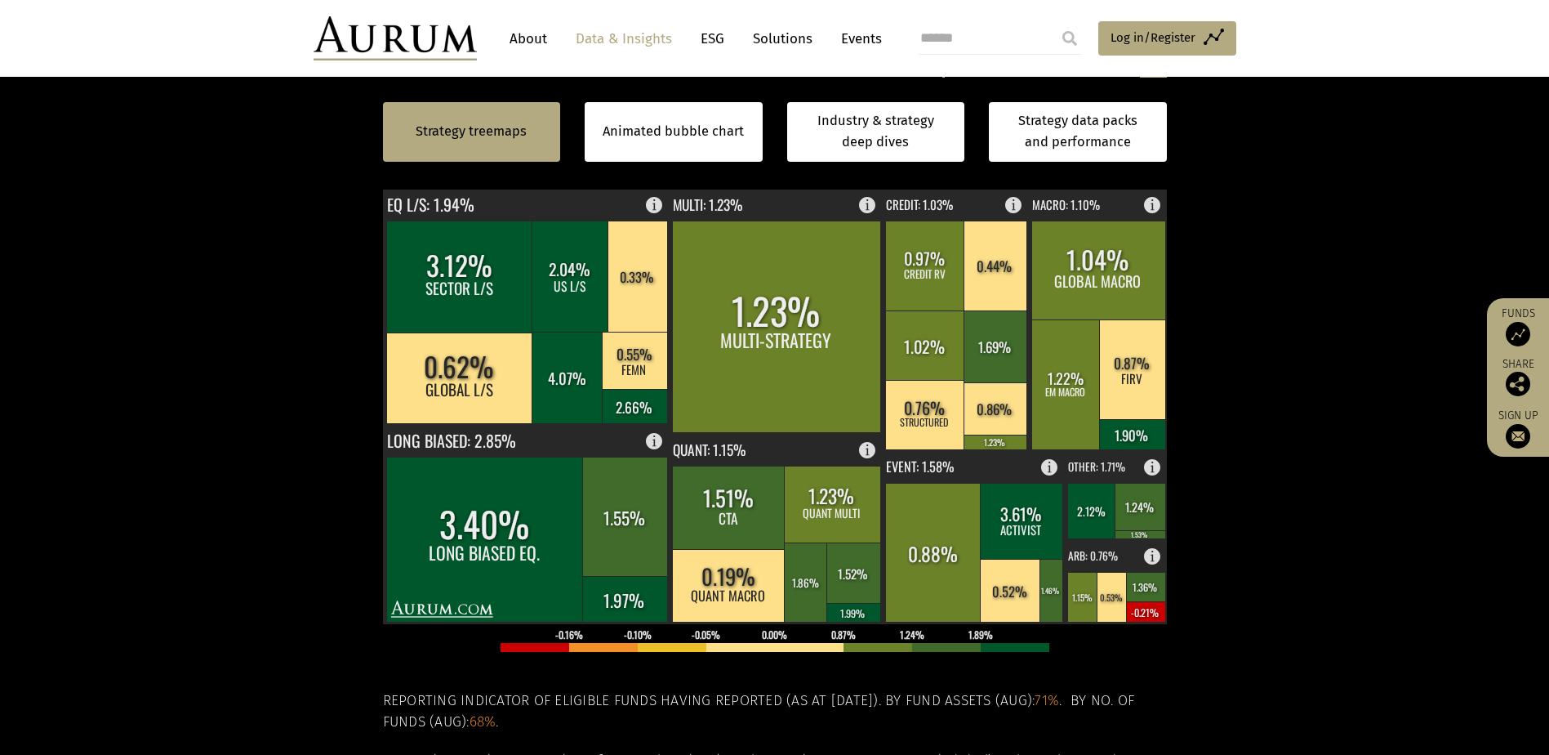
click at [1406, 25] on header "About Data & Insights ESG Solutions Events Access Funds Log in/Register Sign ou…" at bounding box center [774, 38] width 1549 height 77
click at [186, 60] on header "About Data & Insights ESG Solutions Events Access Funds Log in/Register Sign ou…" at bounding box center [774, 38] width 1549 height 77
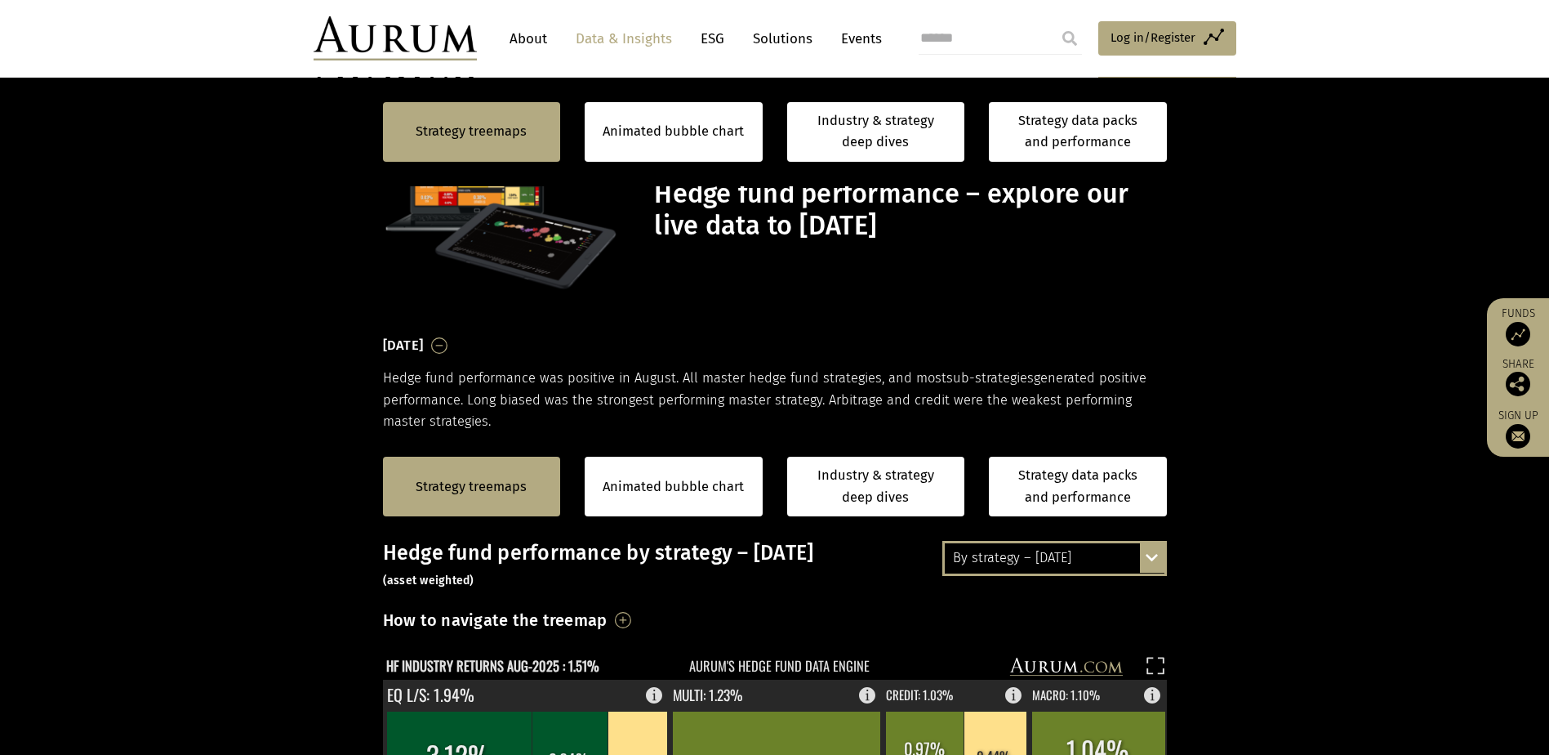
scroll to position [490, 0]
